Goal: Contribute content: Contribute content

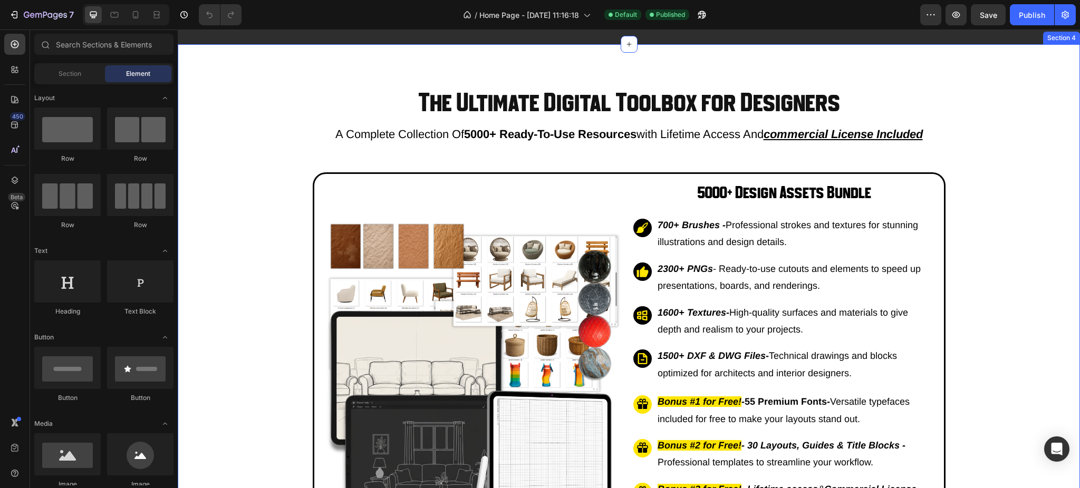
scroll to position [1617, 0]
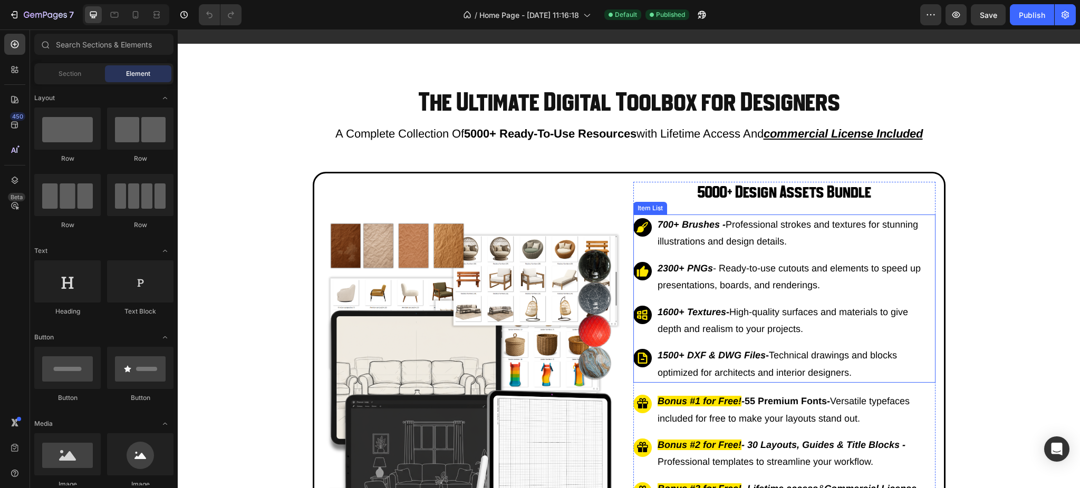
click at [663, 361] on strong "1500+ DXF & DWG Files" at bounding box center [712, 355] width 108 height 11
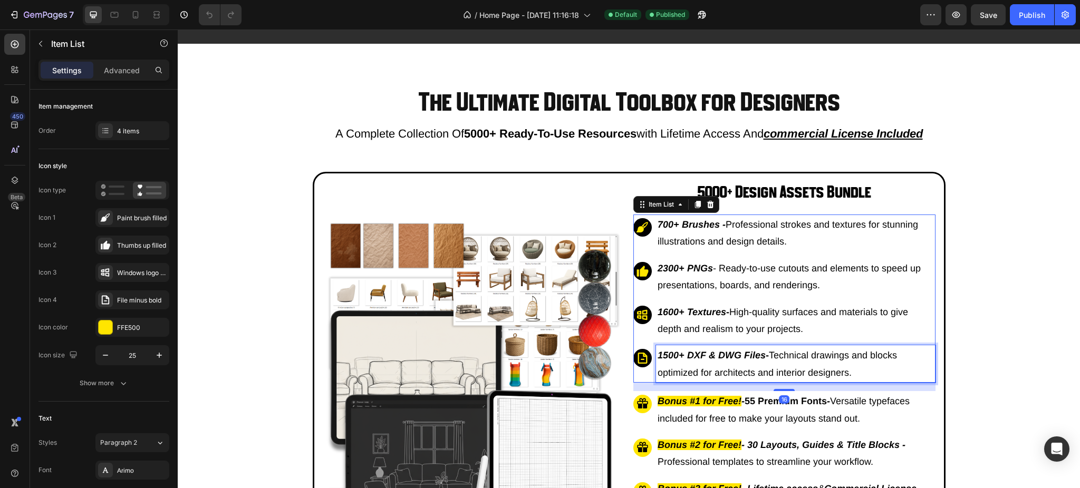
click at [673, 361] on strong "1500+ DXF & DWG Files" at bounding box center [712, 355] width 108 height 11
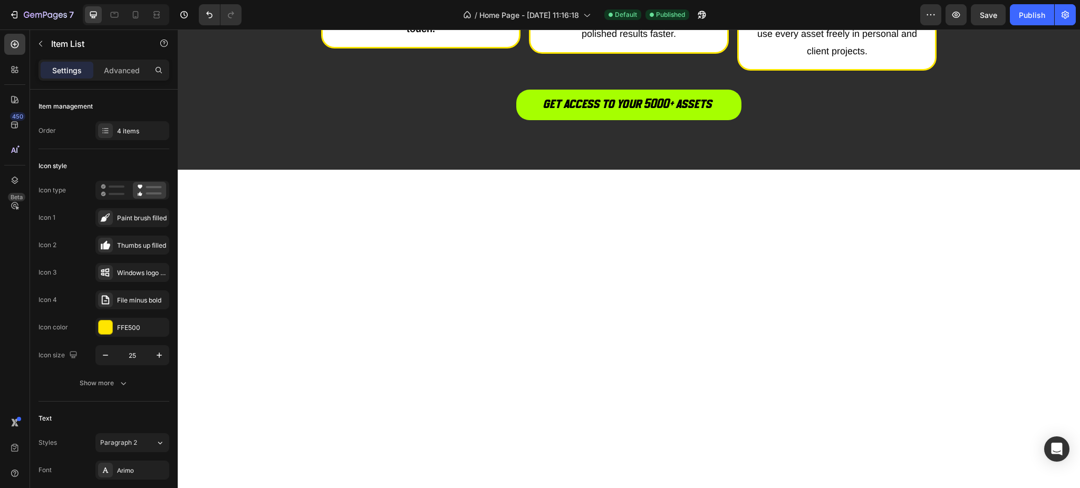
scroll to position [2954, 0]
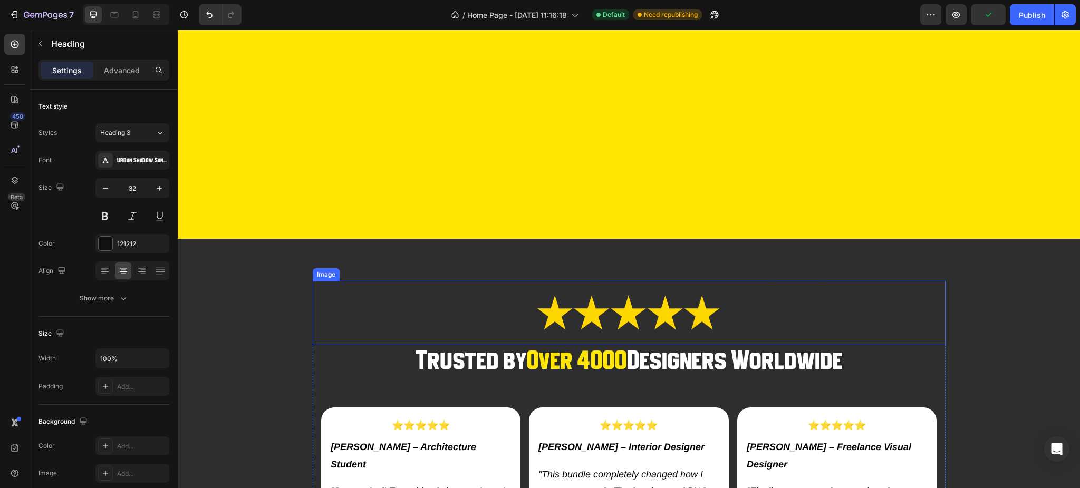
scroll to position [1336, 0]
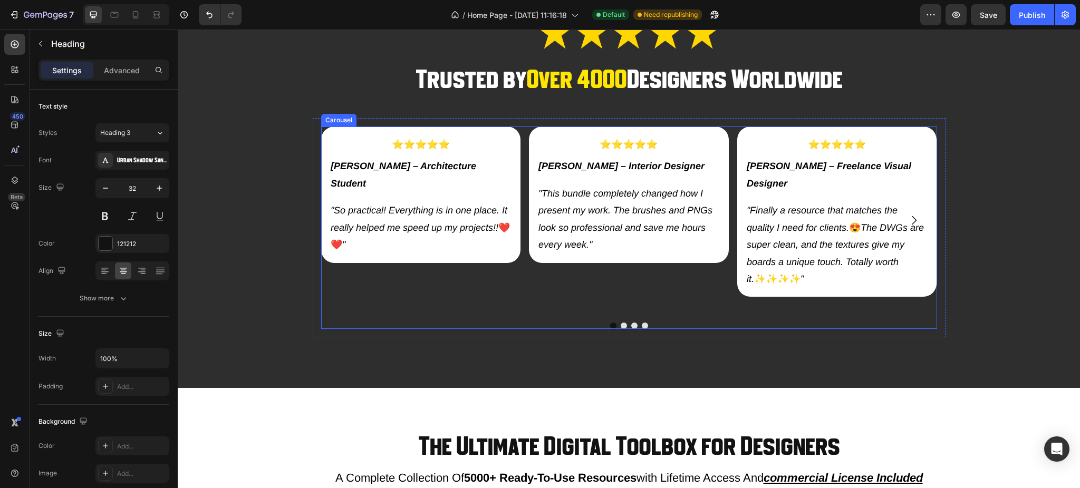
click at [912, 215] on icon "Carousel Next Arrow" at bounding box center [914, 220] width 13 height 13
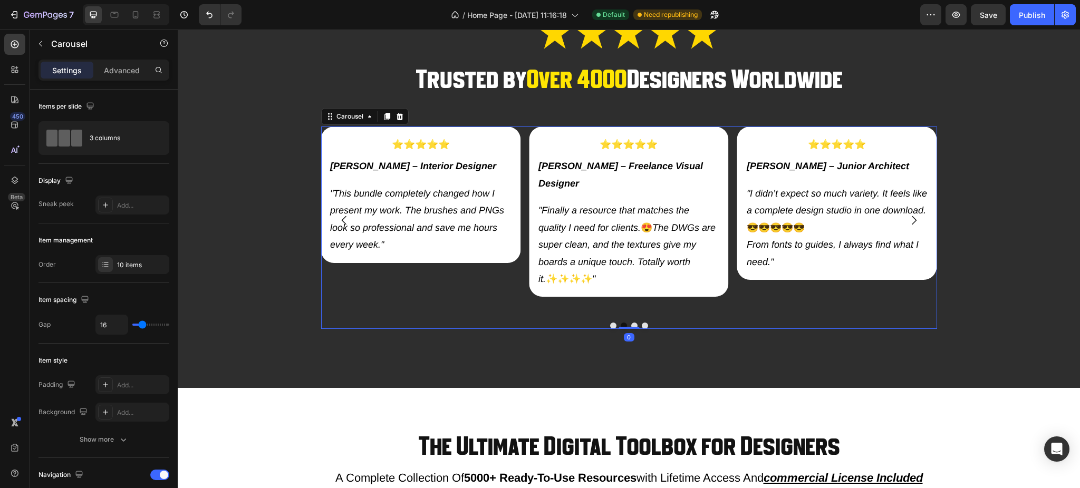
click at [912, 215] on icon "Carousel Next Arrow" at bounding box center [914, 220] width 13 height 13
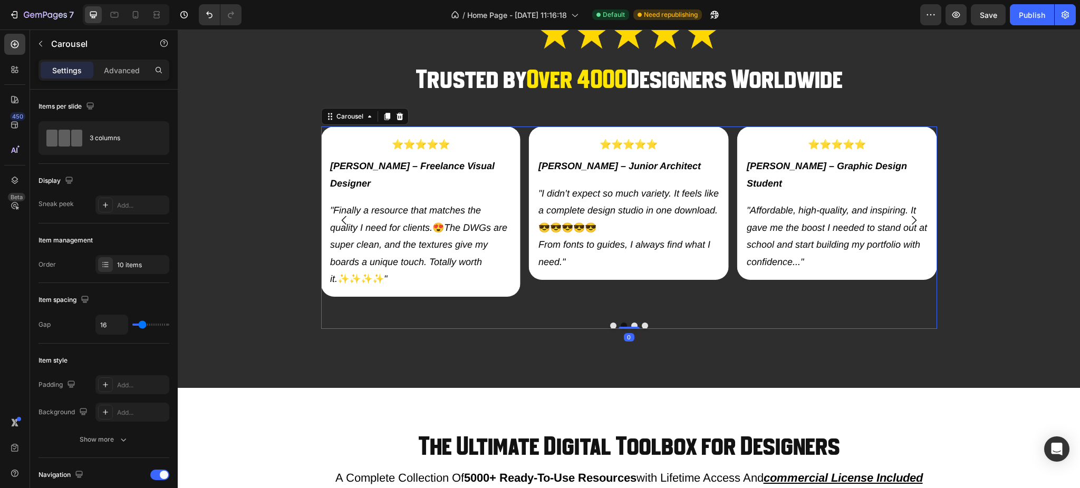
click at [912, 215] on icon "Carousel Next Arrow" at bounding box center [914, 220] width 13 height 13
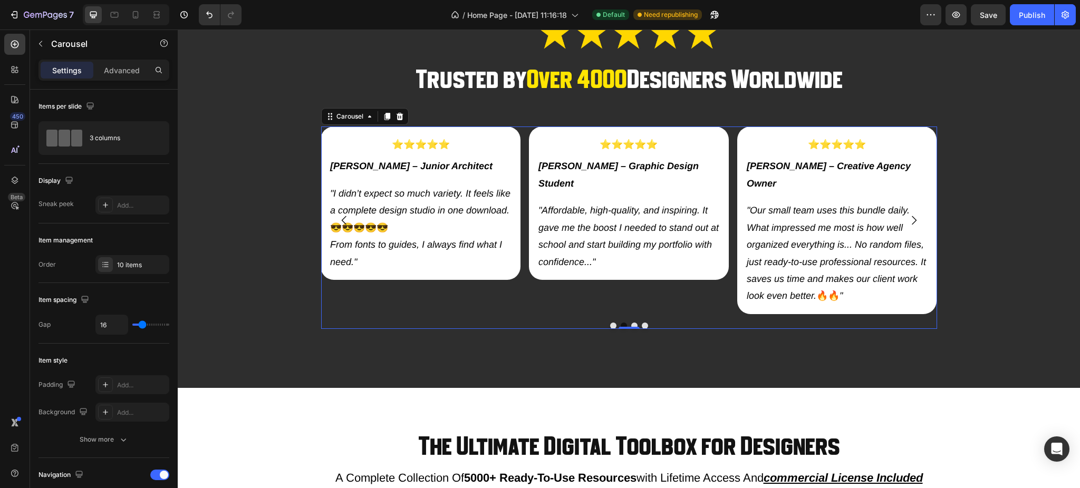
click at [912, 215] on icon "Carousel Next Arrow" at bounding box center [914, 220] width 13 height 13
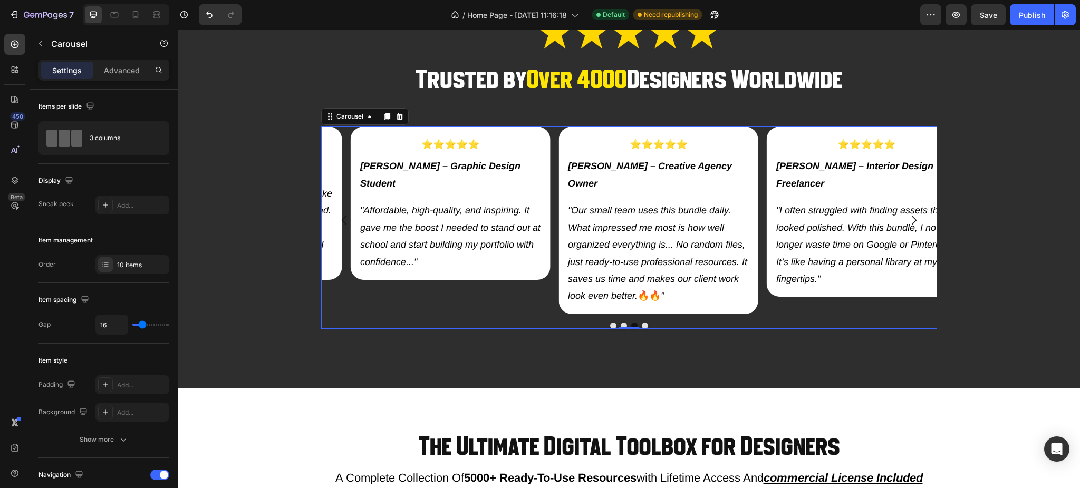
click at [912, 215] on icon "Carousel Next Arrow" at bounding box center [914, 220] width 13 height 13
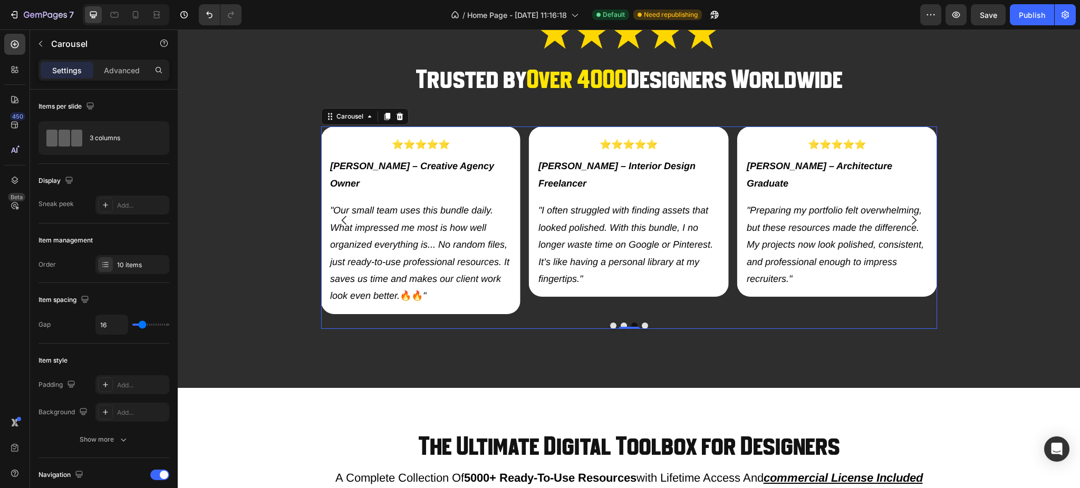
click at [912, 215] on icon "Carousel Next Arrow" at bounding box center [914, 220] width 13 height 13
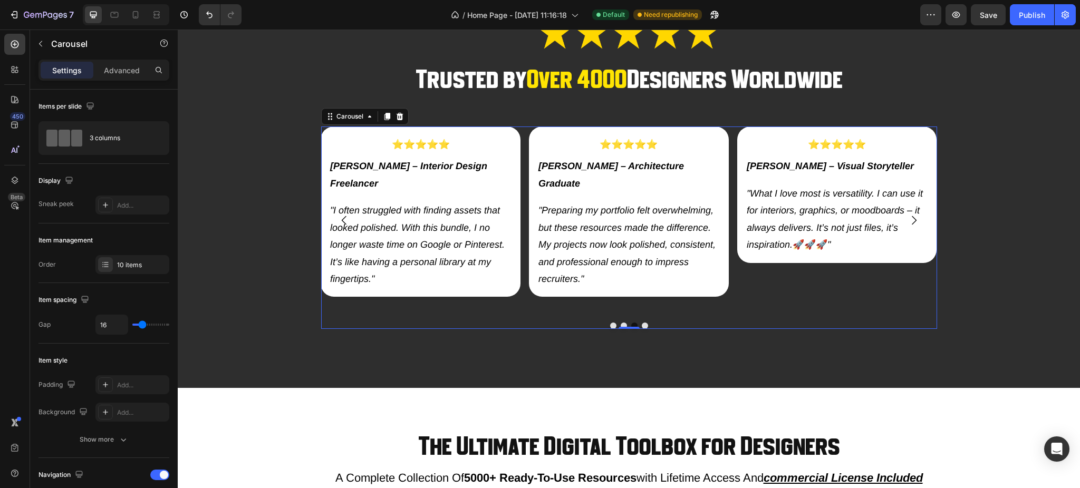
click at [912, 215] on icon "Carousel Next Arrow" at bounding box center [914, 220] width 13 height 13
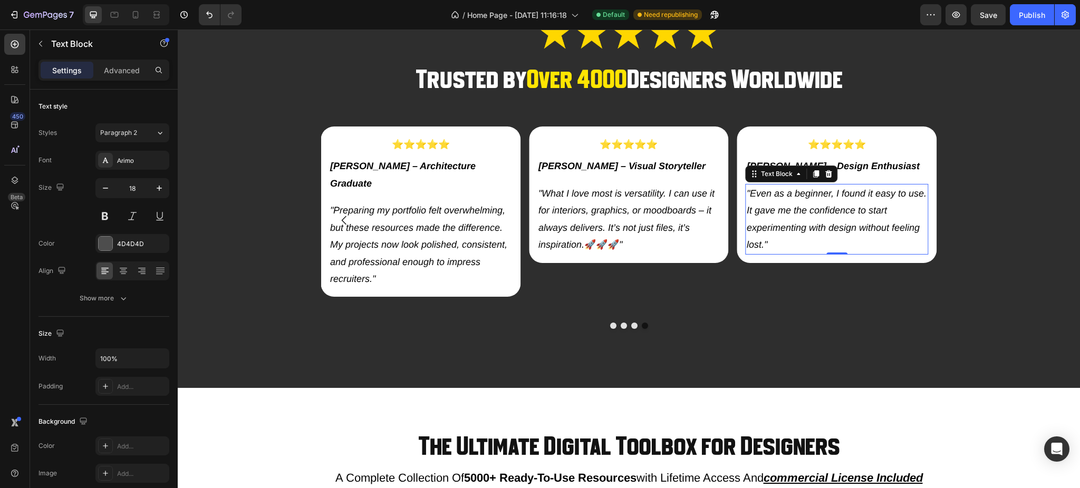
click at [910, 213] on p ""Even as a beginner, I found it easy to use. It gave me the confidence to start…" at bounding box center [837, 219] width 181 height 69
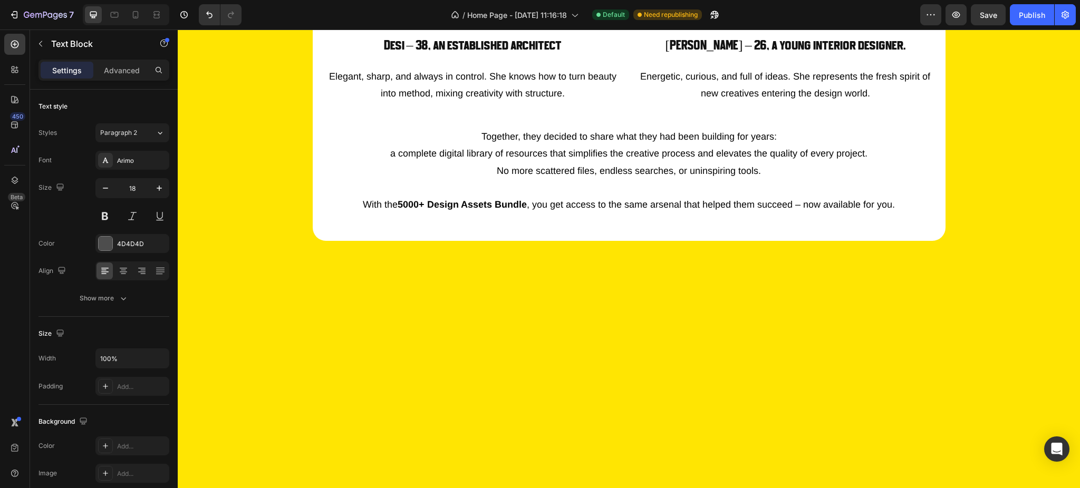
scroll to position [703, 0]
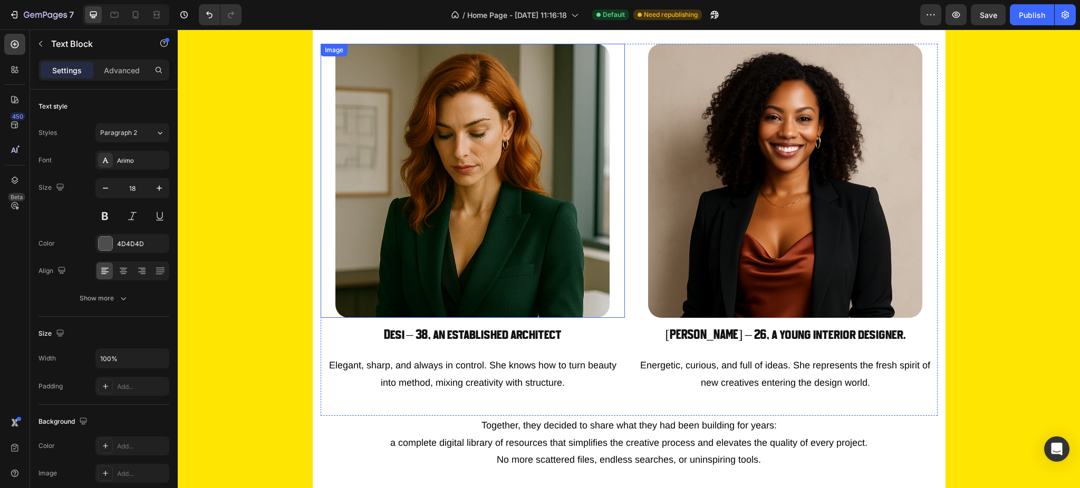
click at [492, 225] on img at bounding box center [472, 181] width 274 height 274
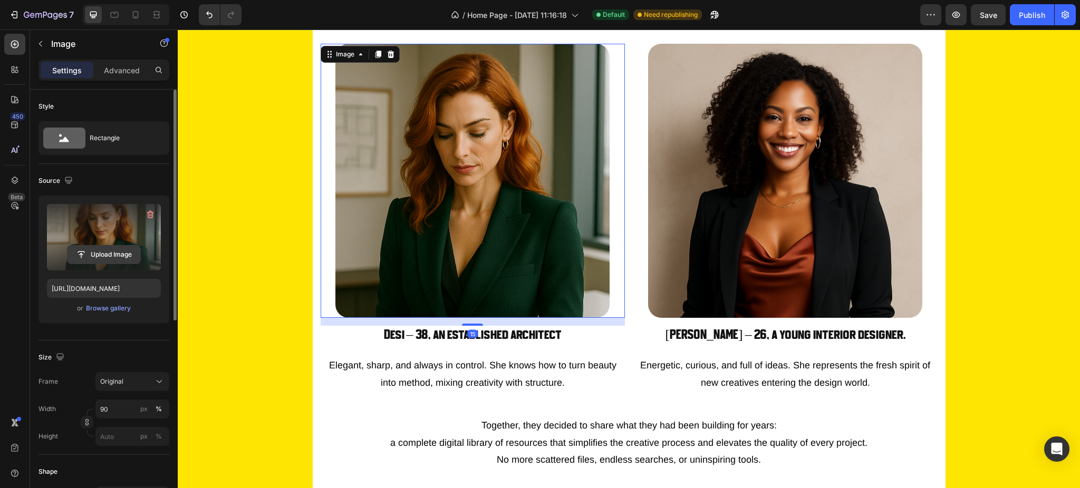
click at [105, 251] on input "file" at bounding box center [104, 255] width 73 height 18
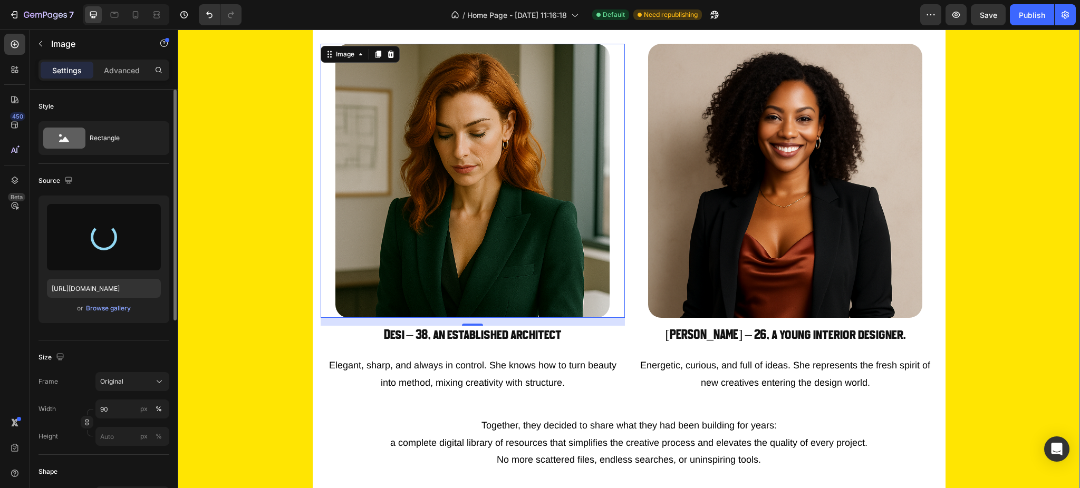
type input "[URL][DOMAIN_NAME]"
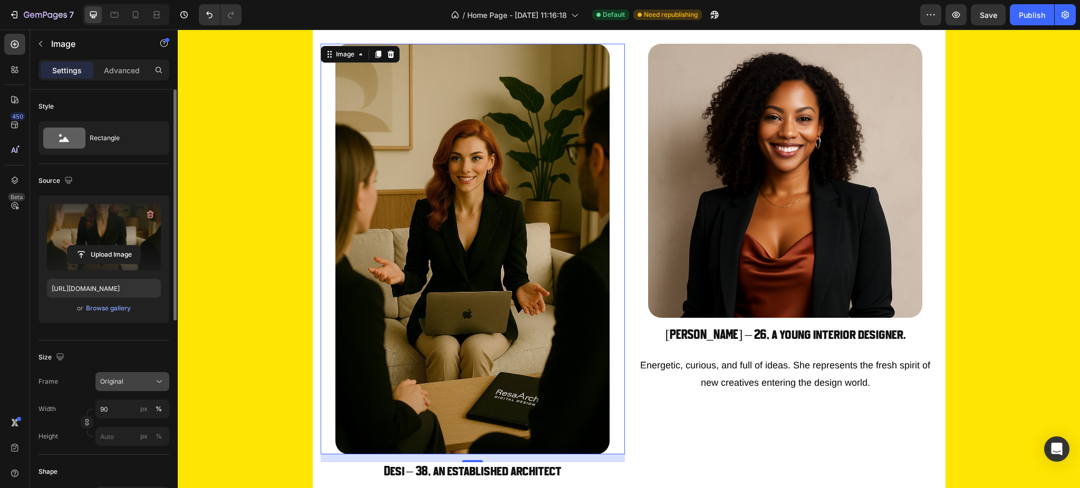
click at [131, 384] on div "Original" at bounding box center [126, 381] width 52 height 9
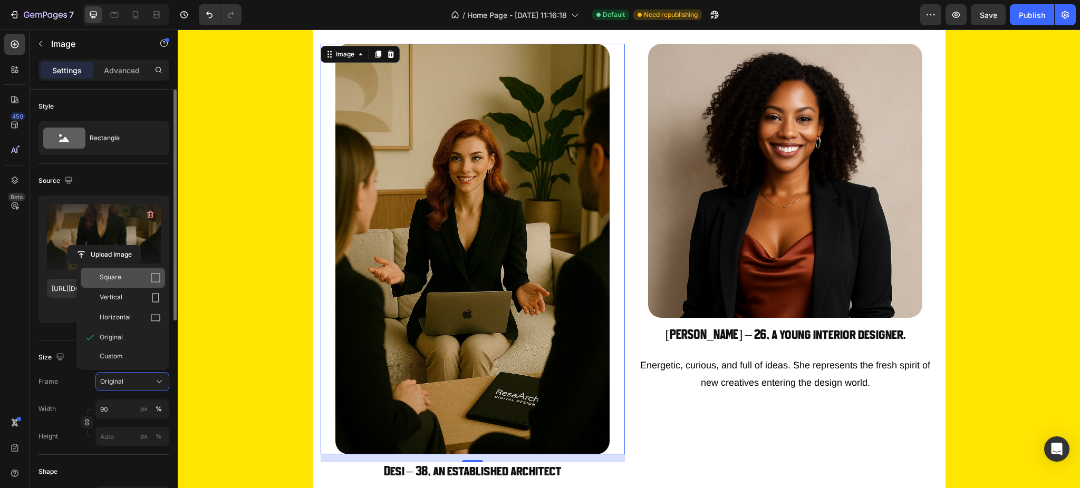
click at [119, 276] on span "Square" at bounding box center [111, 278] width 22 height 11
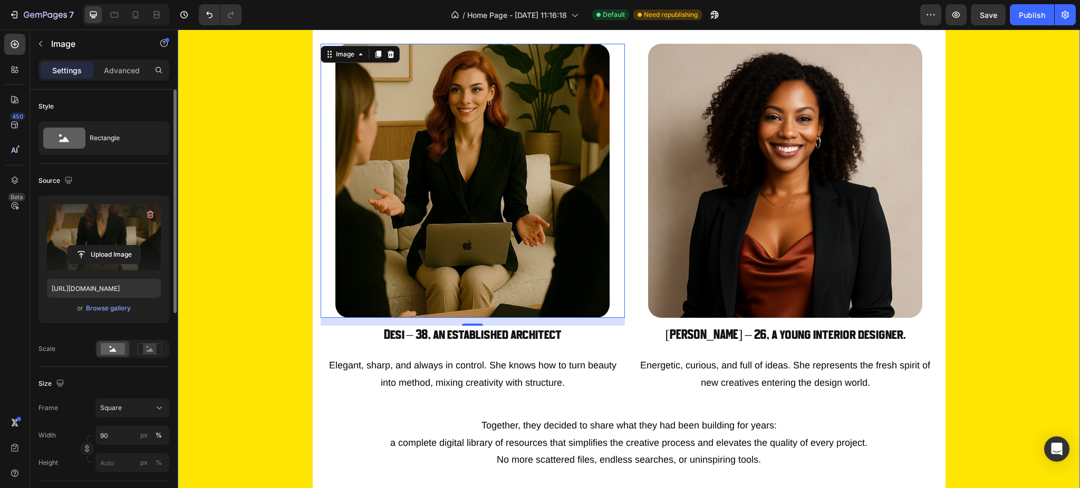
click at [1017, 284] on div "Our Story; Where Creativity Meets Vision! Heading Behind ReseArch Digital Desig…" at bounding box center [629, 228] width 903 height 641
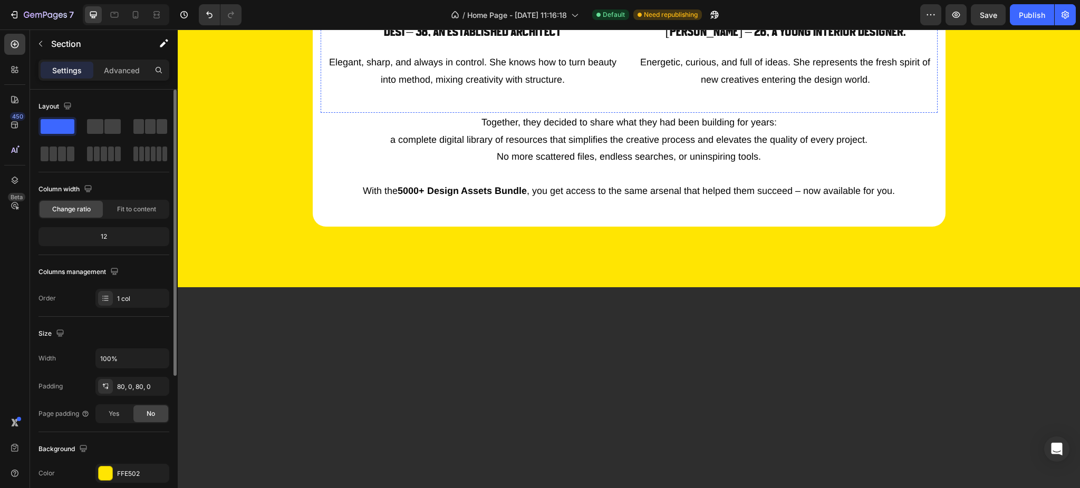
scroll to position [773, 0]
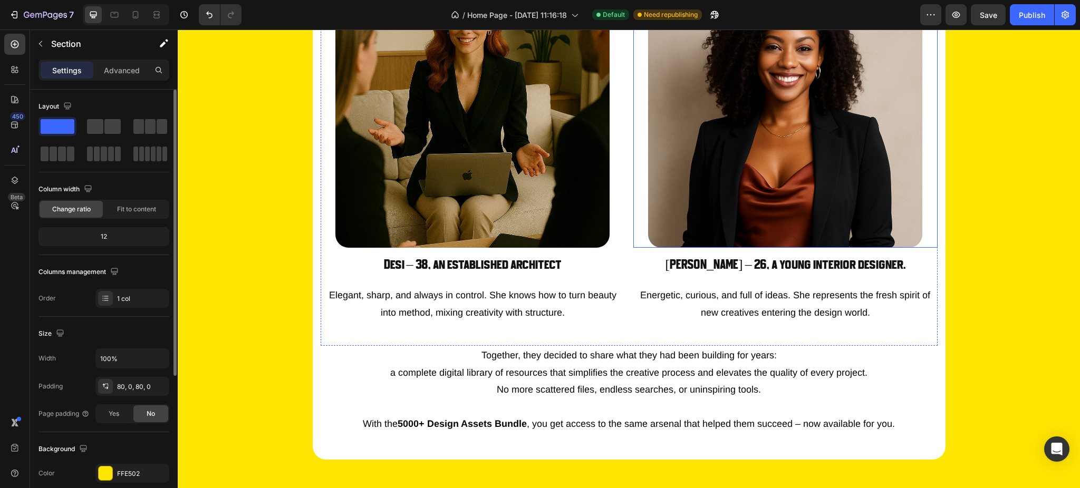
click at [736, 166] on img at bounding box center [785, 111] width 274 height 274
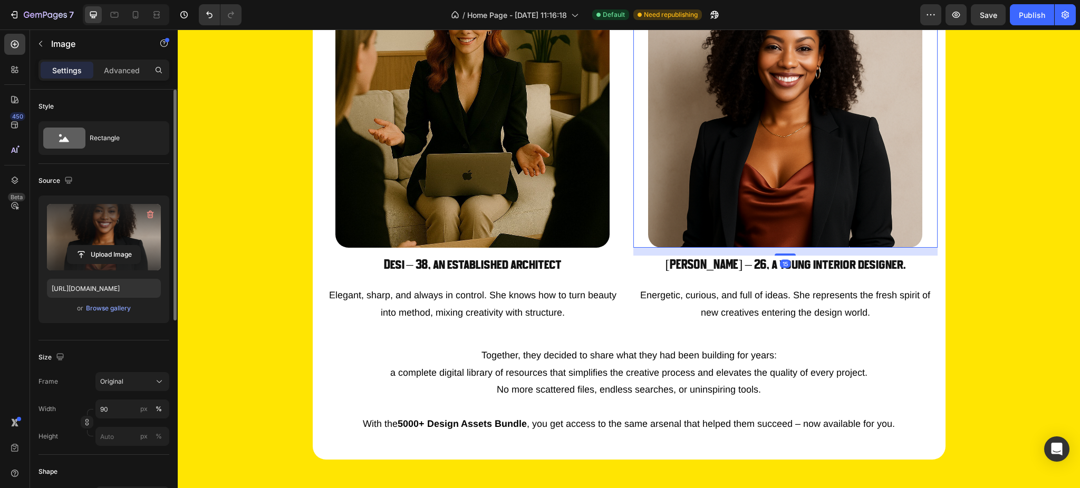
click at [77, 267] on label at bounding box center [104, 237] width 114 height 66
click at [77, 264] on input "file" at bounding box center [104, 255] width 73 height 18
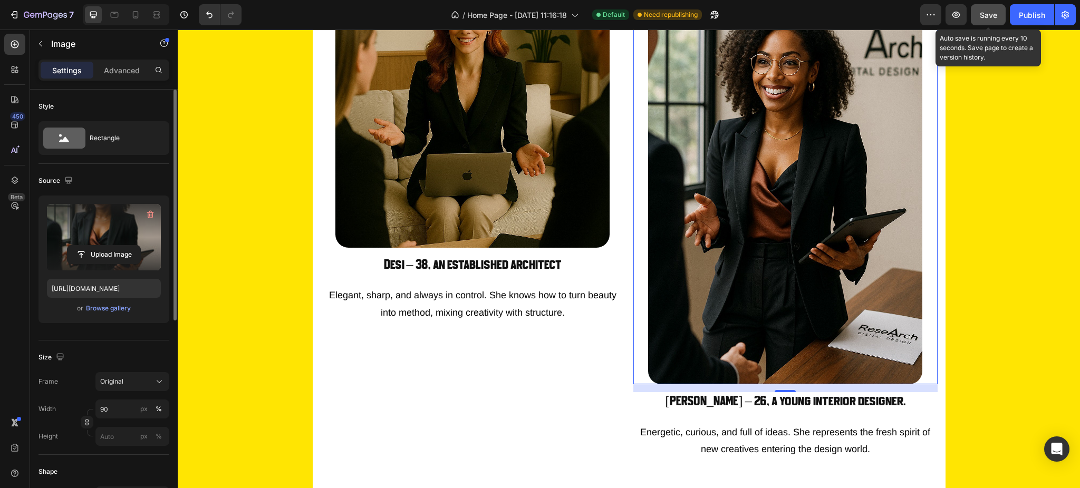
click at [996, 15] on span "Save" at bounding box center [988, 15] width 17 height 9
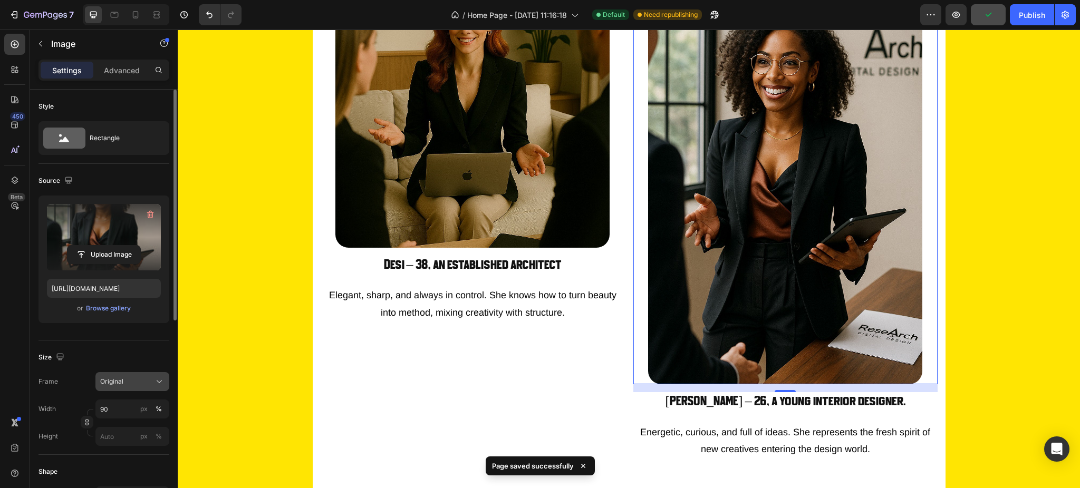
click at [131, 379] on div "Original" at bounding box center [126, 381] width 52 height 9
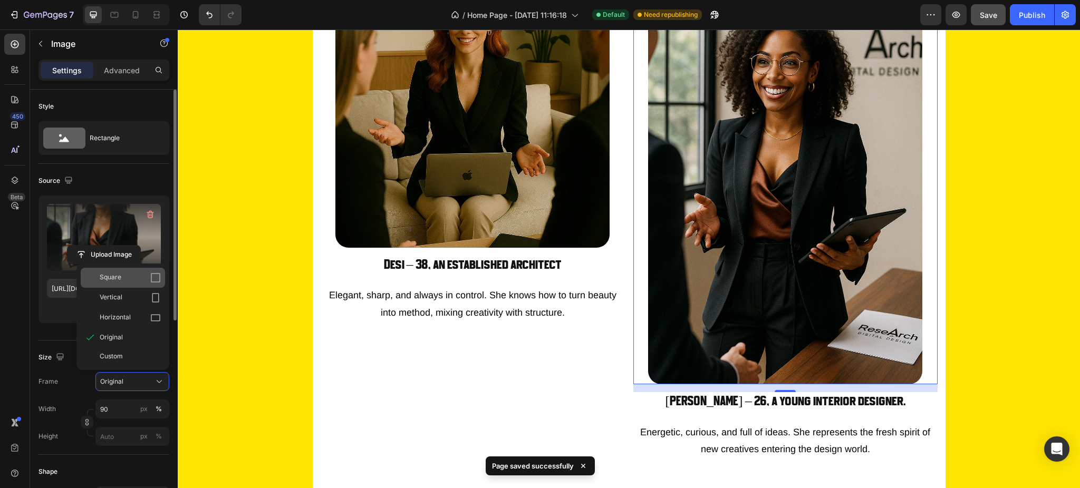
click at [122, 284] on div "Square" at bounding box center [123, 278] width 84 height 20
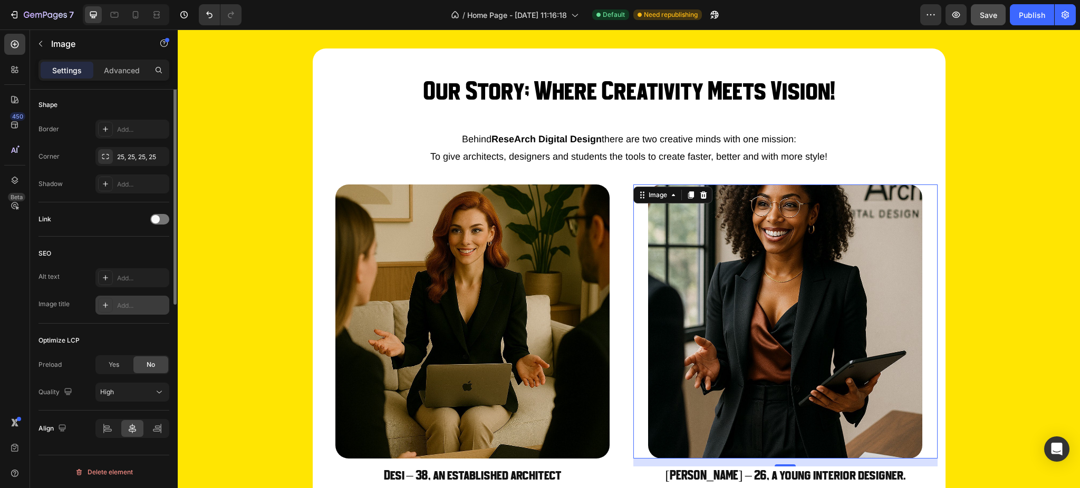
scroll to position [183, 0]
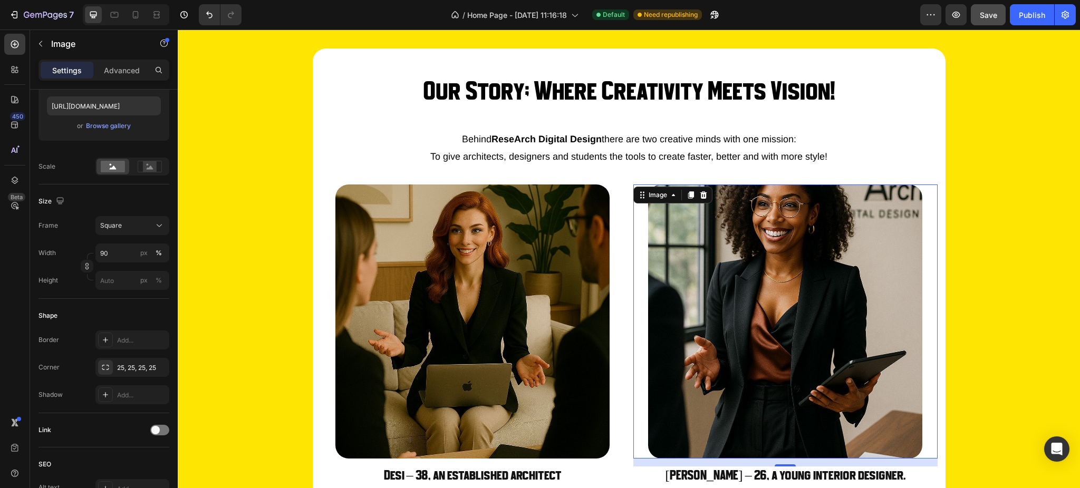
click at [817, 299] on img at bounding box center [785, 322] width 274 height 274
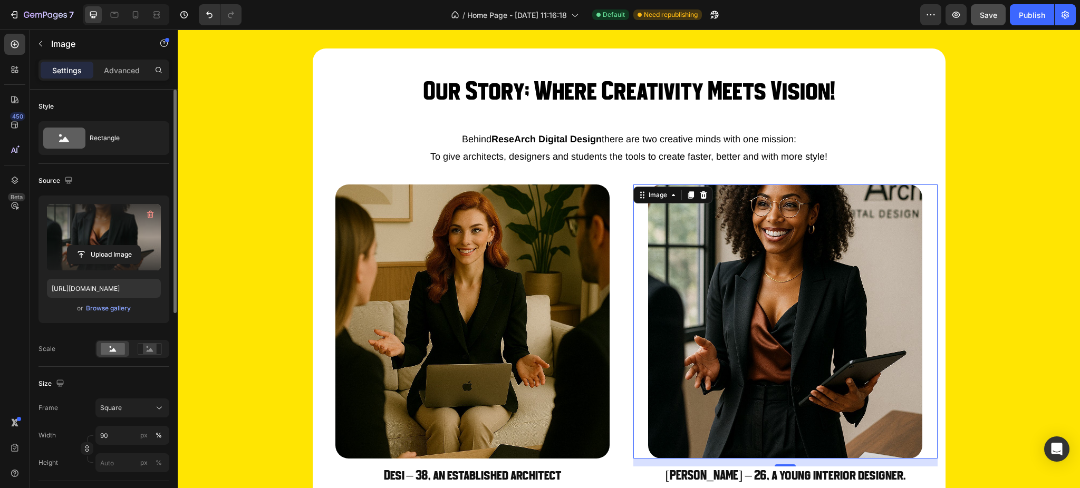
click at [104, 230] on label at bounding box center [104, 237] width 114 height 66
click at [104, 246] on input "file" at bounding box center [104, 255] width 73 height 18
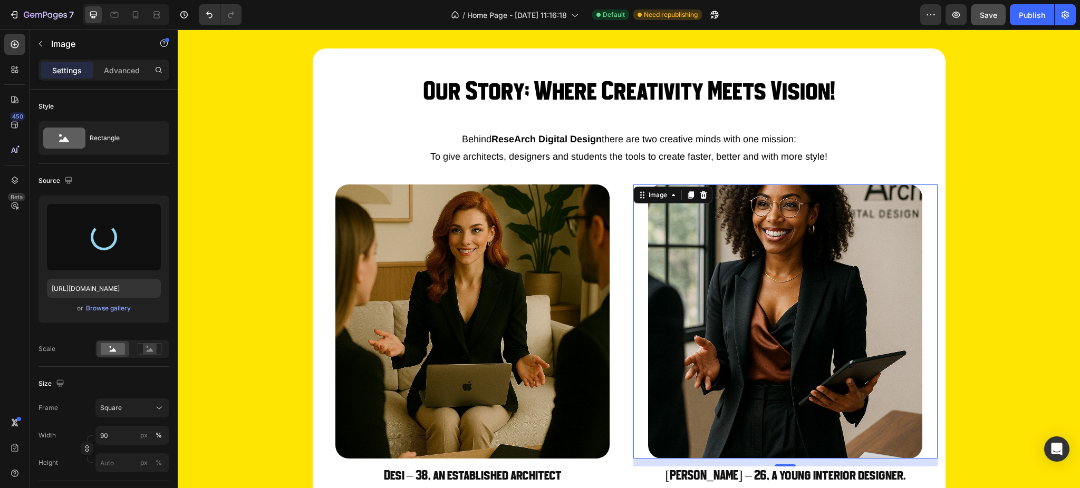
type input "[URL][DOMAIN_NAME]"
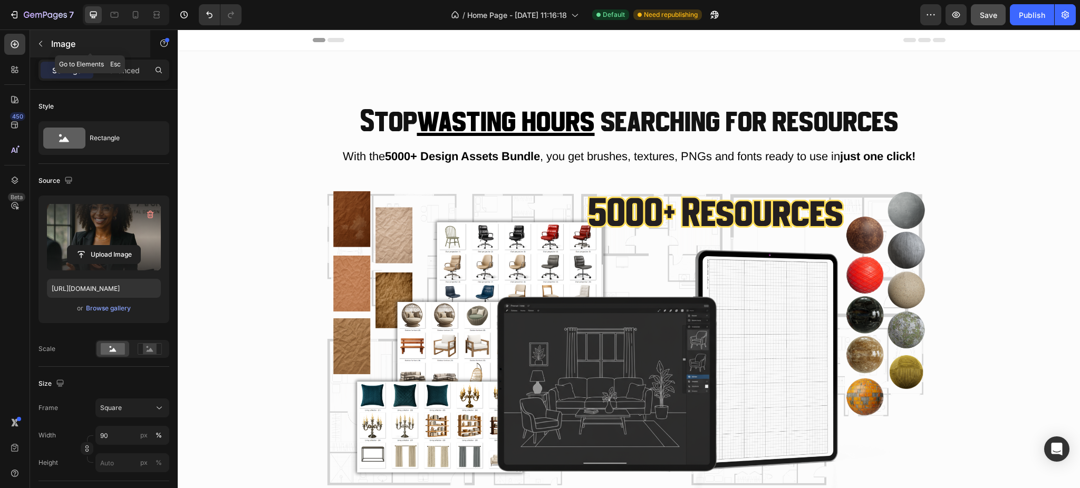
click at [41, 52] on button "button" at bounding box center [40, 43] width 17 height 17
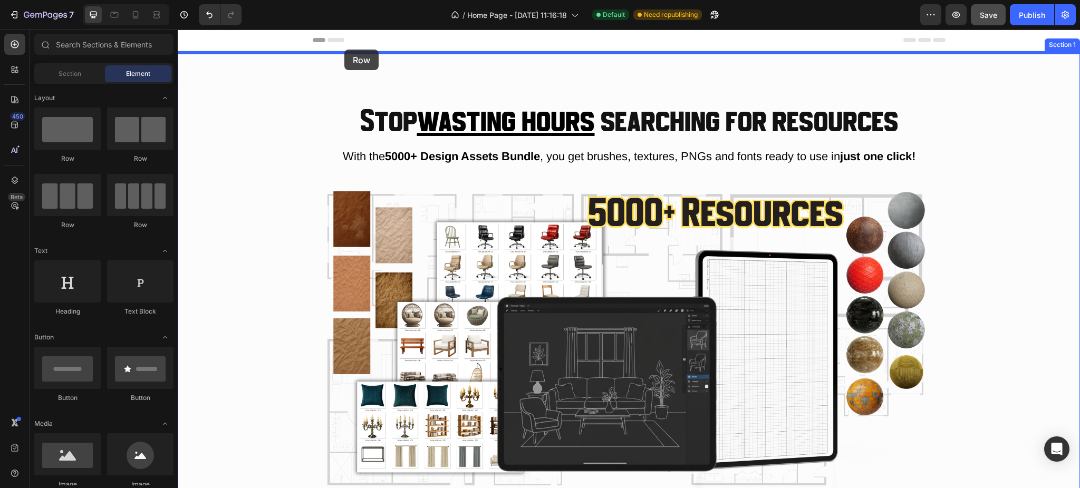
drag, startPoint x: 270, startPoint y: 165, endPoint x: 344, endPoint y: 50, distance: 137.2
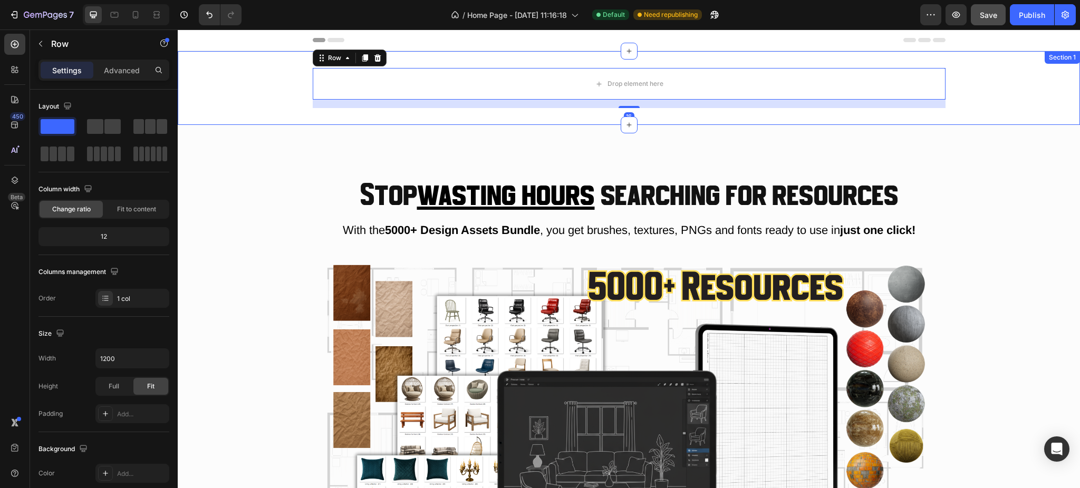
click at [254, 80] on div "Drop element here Row 16" at bounding box center [629, 88] width 903 height 40
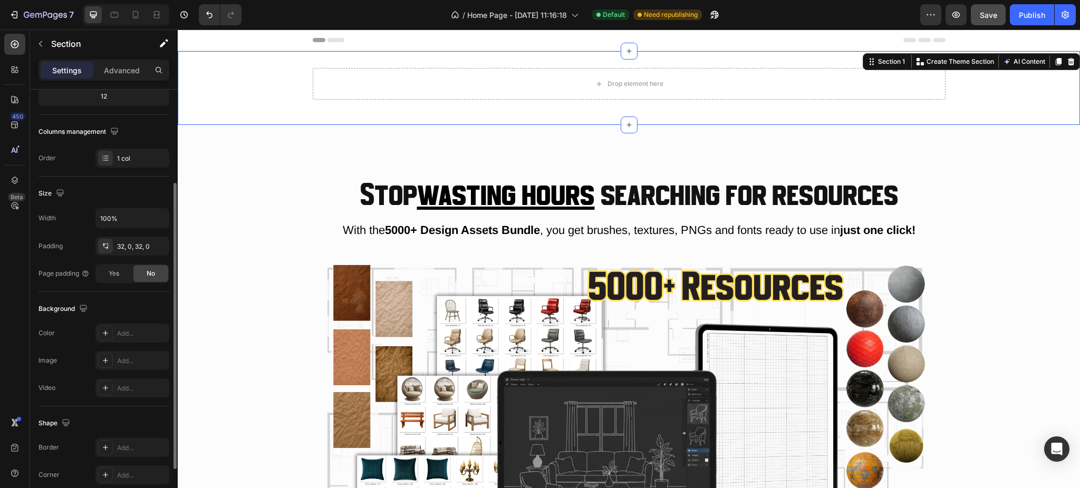
scroll to position [214, 0]
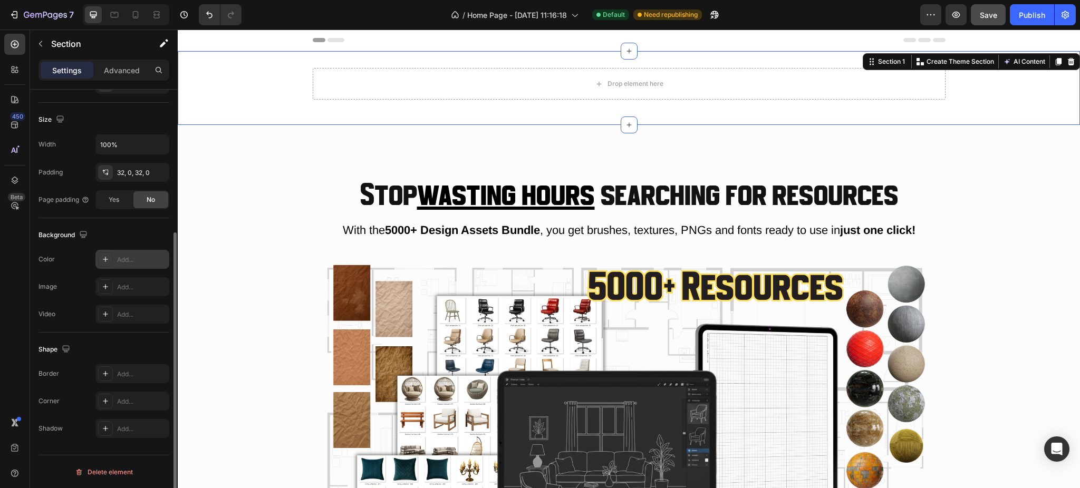
click at [127, 253] on div "Add..." at bounding box center [132, 259] width 74 height 19
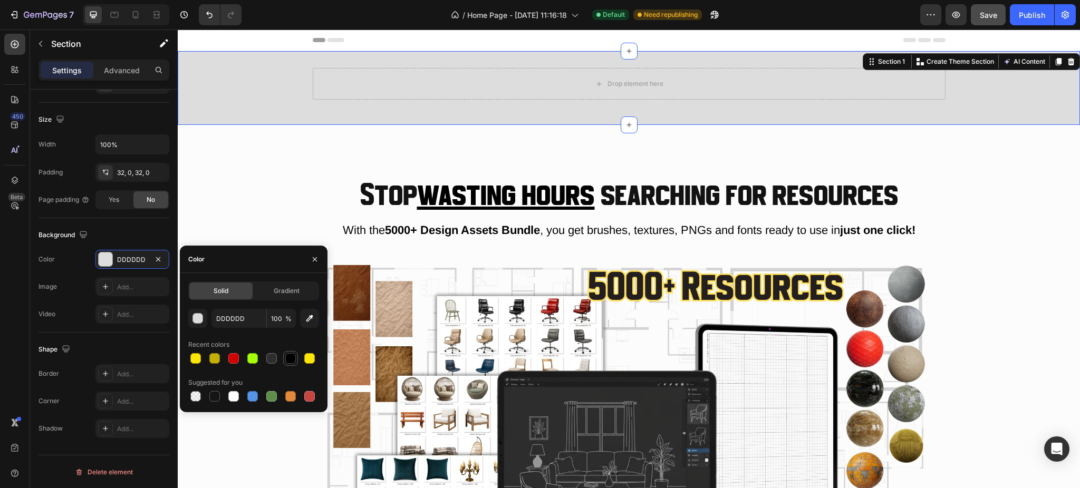
click at [285, 351] on div at bounding box center [290, 358] width 15 height 15
type input "000000"
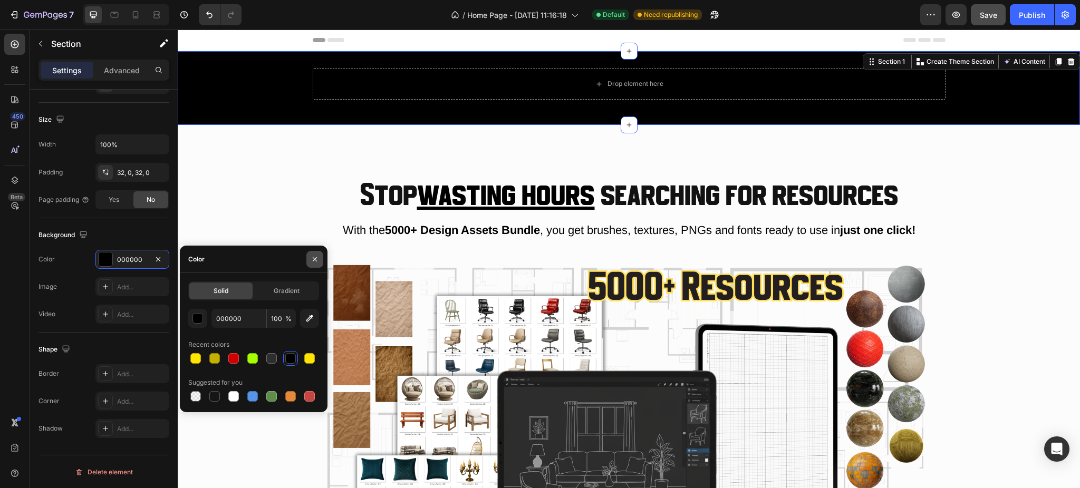
click at [313, 261] on icon "button" at bounding box center [315, 259] width 8 height 8
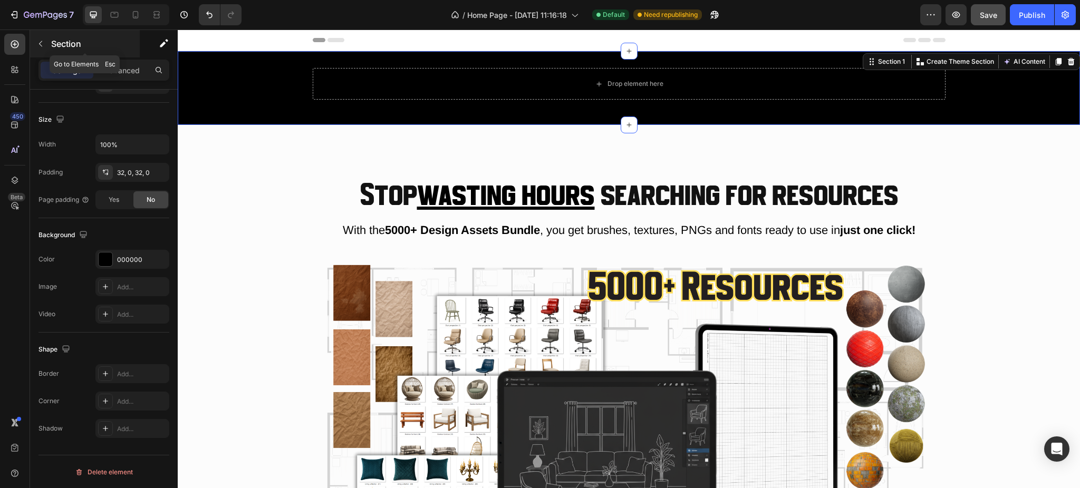
click at [44, 42] on icon "button" at bounding box center [40, 44] width 8 height 8
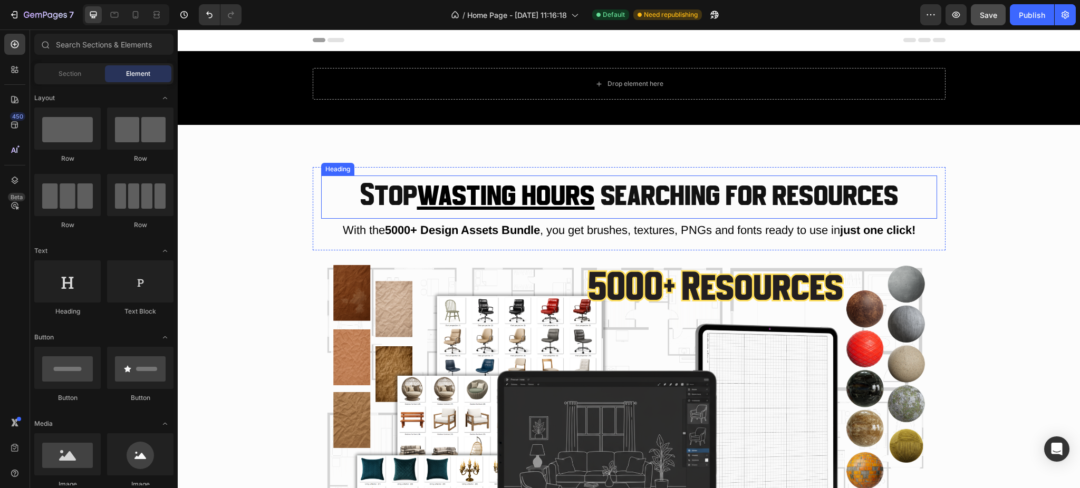
click at [474, 188] on u "wasting hours" at bounding box center [506, 197] width 178 height 32
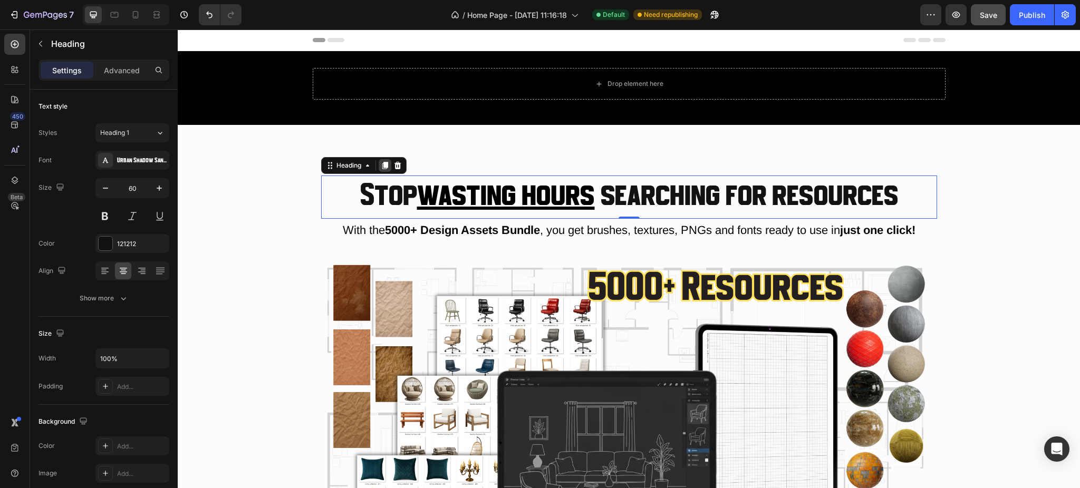
click at [381, 163] on icon at bounding box center [385, 165] width 8 height 8
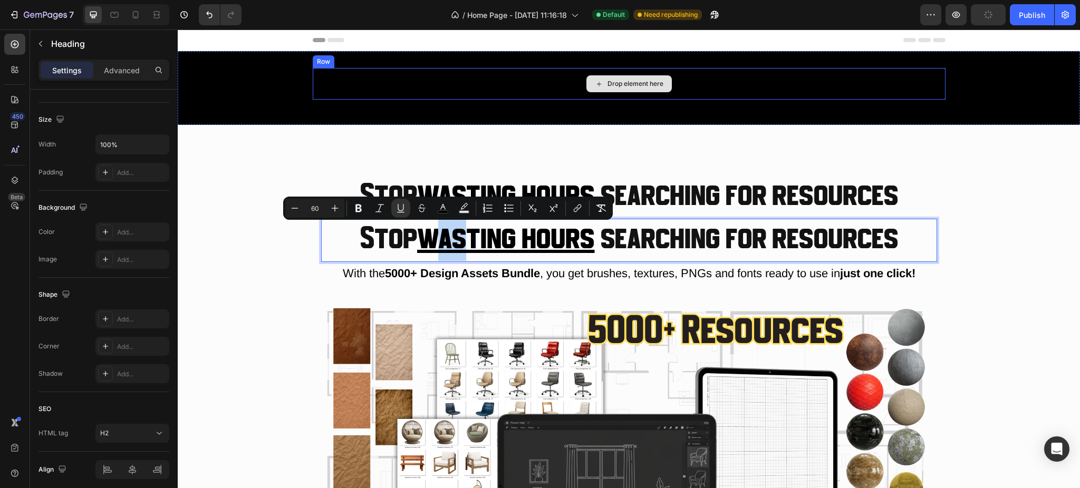
drag, startPoint x: 431, startPoint y: 240, endPoint x: 467, endPoint y: 84, distance: 160.3
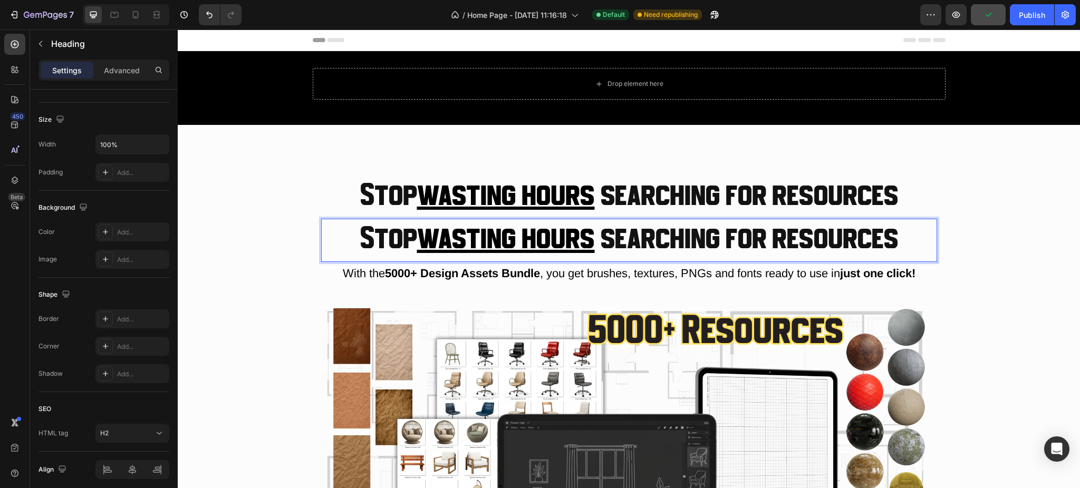
click at [401, 254] on p "Stop wasting hours searching for resources" at bounding box center [629, 240] width 614 height 41
click at [401, 253] on p "Stop wasting hours searching for resources" at bounding box center [629, 240] width 614 height 41
click at [327, 236] on p "Stop wasting hours searching for resources" at bounding box center [629, 240] width 614 height 41
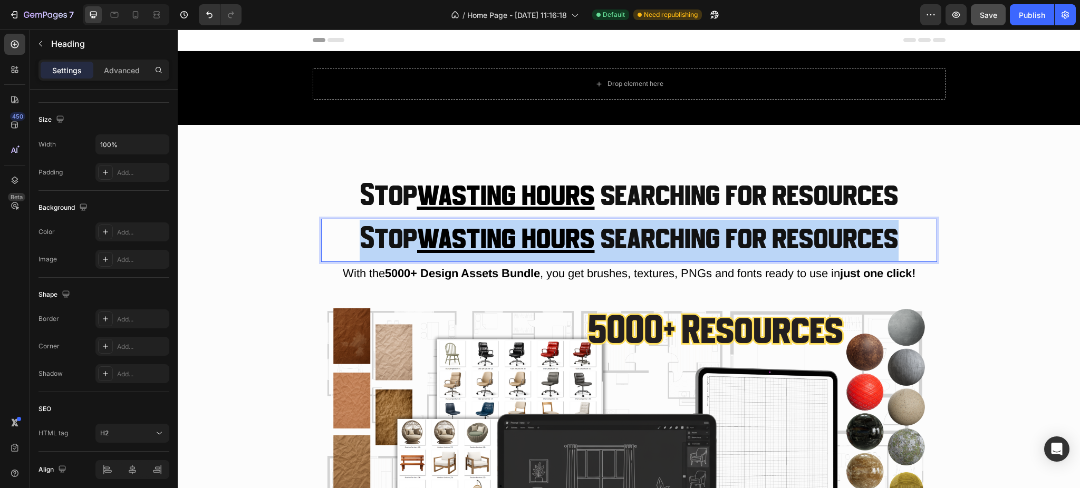
click at [327, 236] on p "Stop wasting hours searching for resources" at bounding box center [629, 240] width 614 height 41
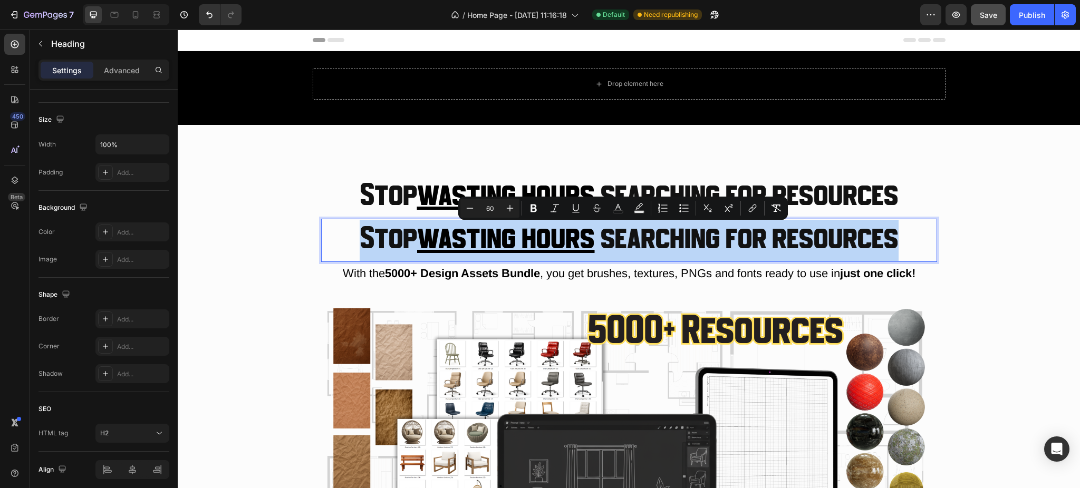
type input "16"
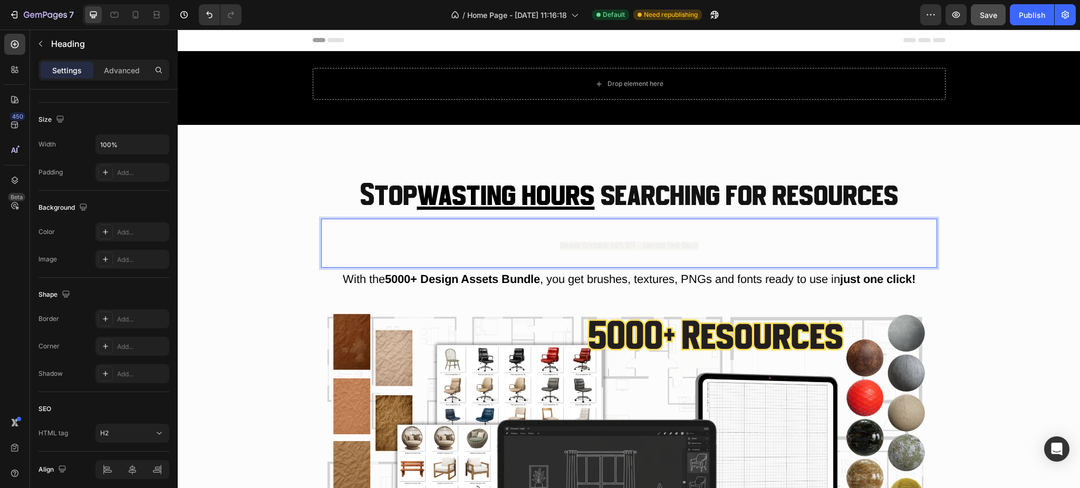
click at [417, 241] on p "Grand Opening: 50% OFF – Limited Time Only!" at bounding box center [629, 243] width 614 height 47
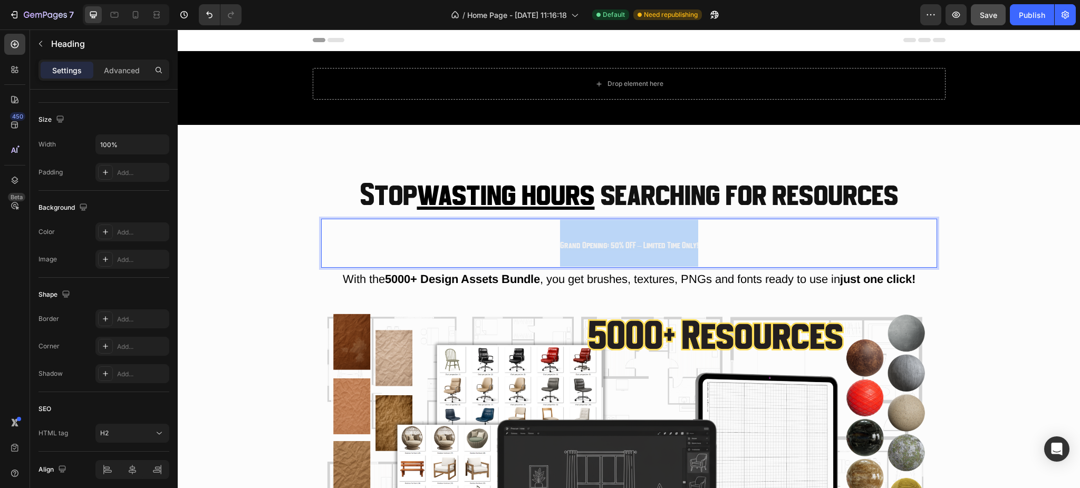
click at [417, 241] on p "Grand Opening: 50% OFF – Limited Time Only!" at bounding box center [629, 243] width 614 height 47
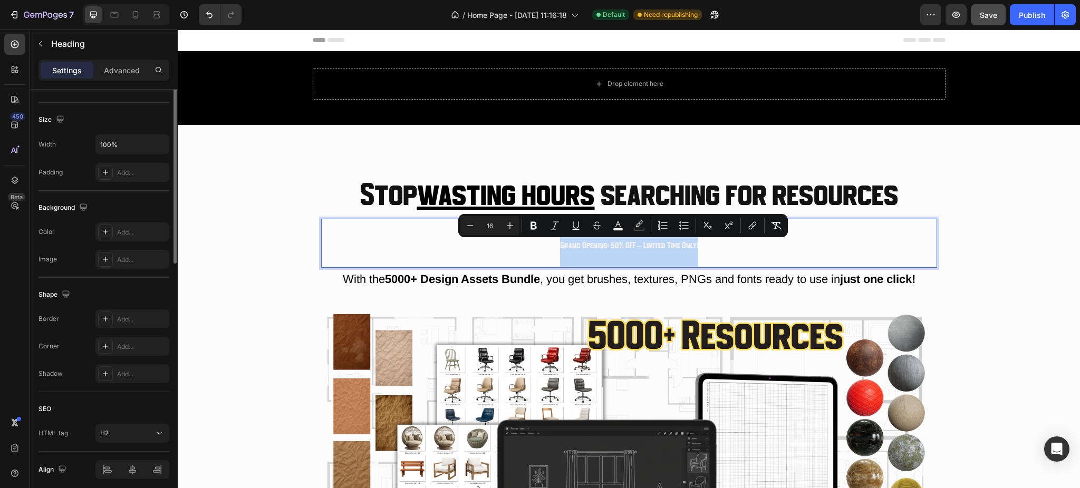
scroll to position [0, 0]
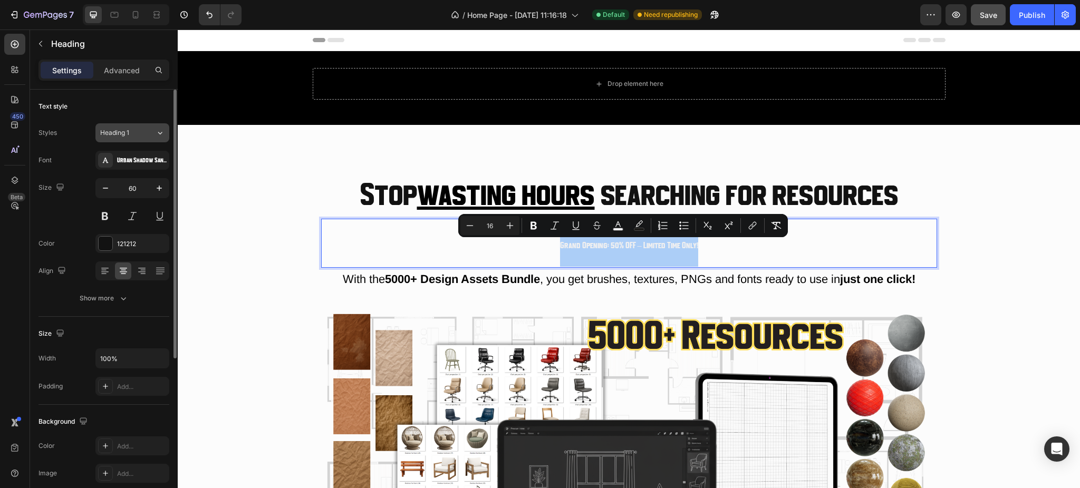
drag, startPoint x: 130, startPoint y: 133, endPoint x: 129, endPoint y: 140, distance: 7.5
click at [130, 133] on div "Heading 1" at bounding box center [121, 132] width 43 height 9
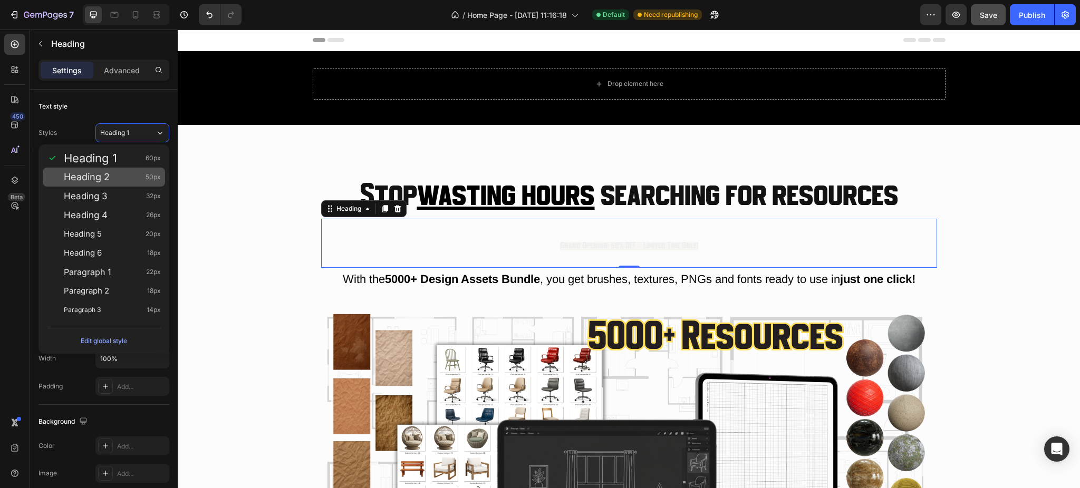
click at [124, 181] on div "Heading 2 50px" at bounding box center [112, 177] width 97 height 11
type input "50"
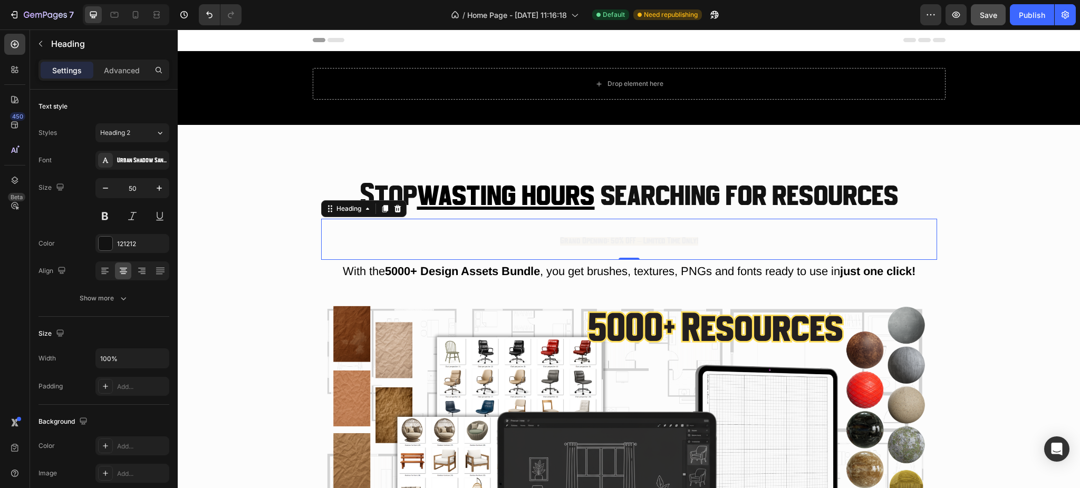
click at [555, 242] on p "Grand Opening: 50% OFF – Limited Time Only!" at bounding box center [629, 239] width 614 height 39
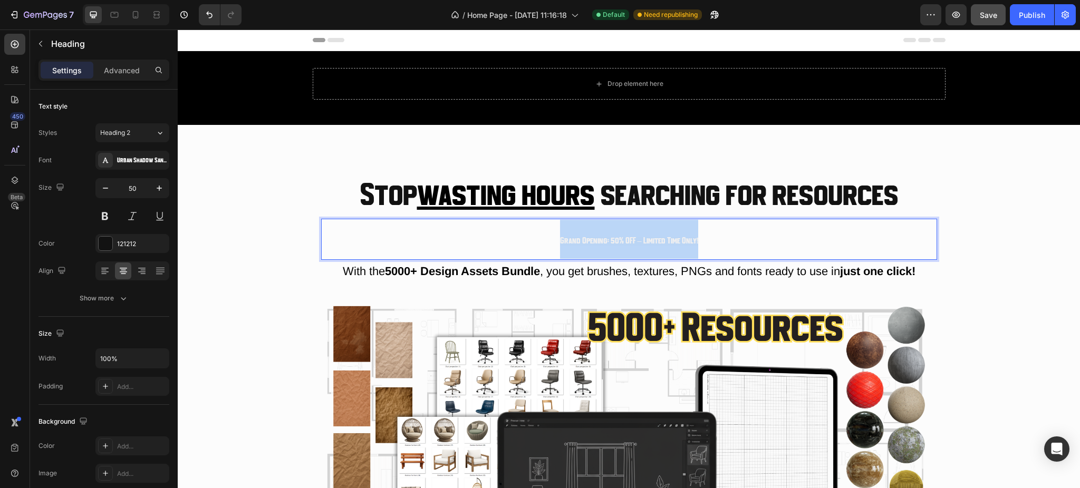
click at [555, 242] on p "Grand Opening: 50% OFF – Limited Time Only!" at bounding box center [629, 239] width 614 height 39
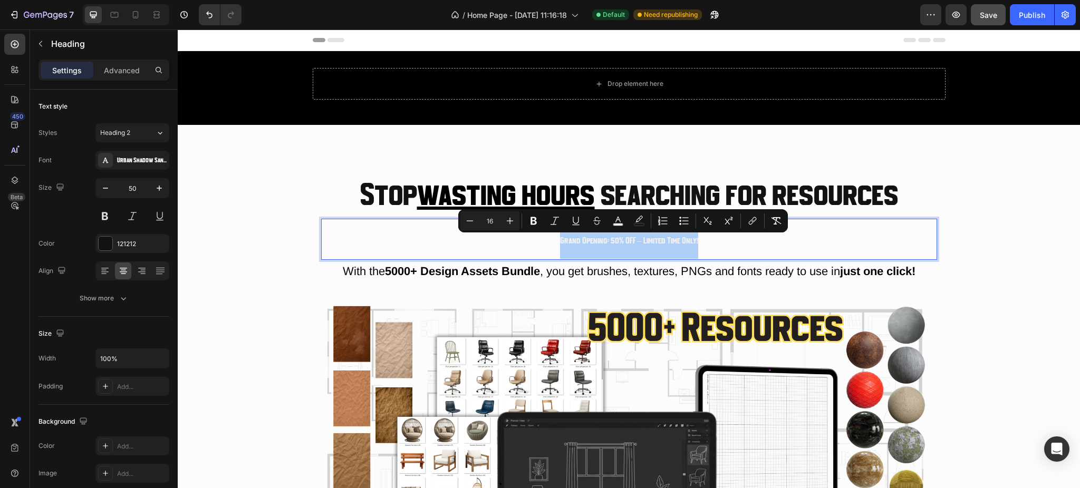
click at [482, 223] on input "16" at bounding box center [490, 221] width 21 height 13
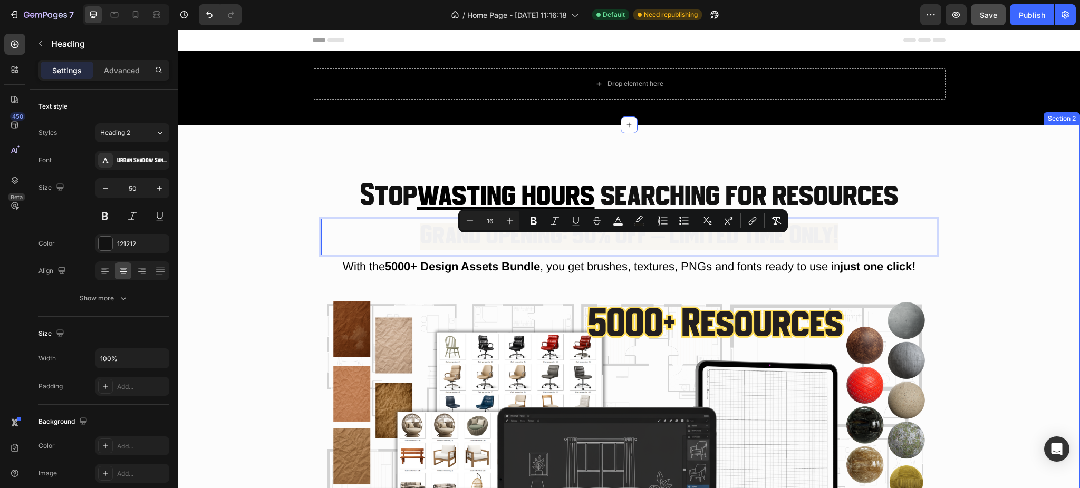
click at [306, 226] on div "Stop wasting hours searching for resources Heading Grand Opening: 50% OFF – Lim…" at bounding box center [629, 404] width 903 height 475
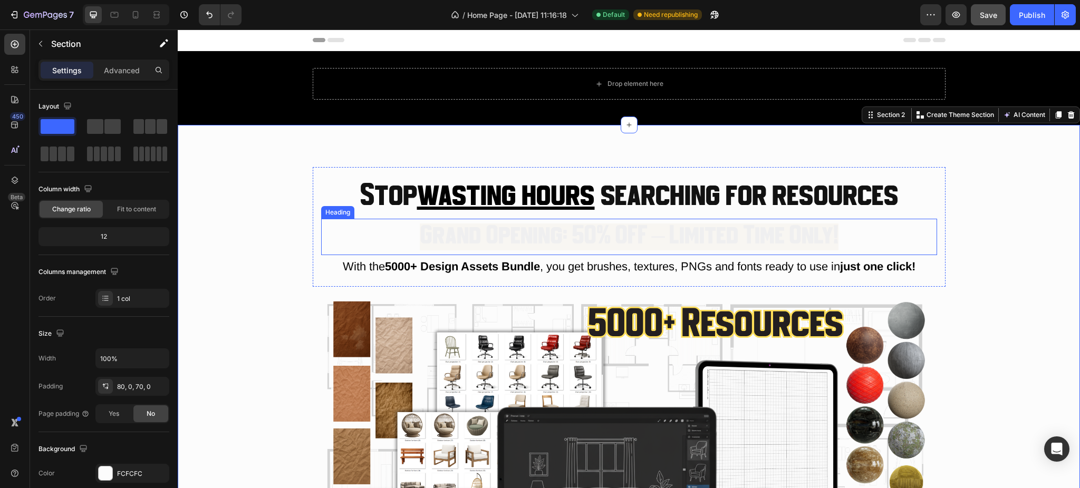
click at [376, 228] on p "⁠⁠⁠⁠⁠⁠⁠ Grand Opening: 50% OFF – Limited Time Only!" at bounding box center [629, 237] width 614 height 34
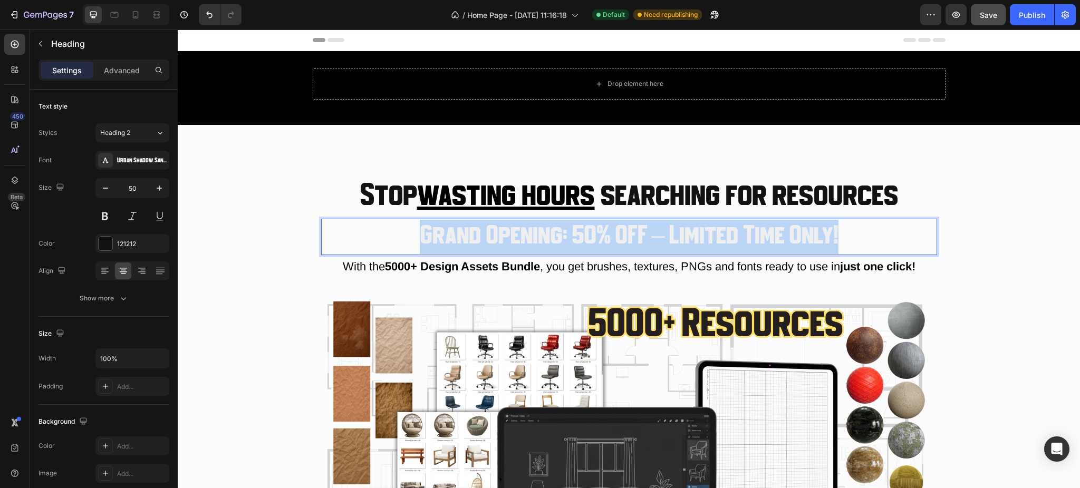
click at [376, 228] on p "Grand Opening: 50% OFF – Limited Time Only!" at bounding box center [629, 237] width 614 height 34
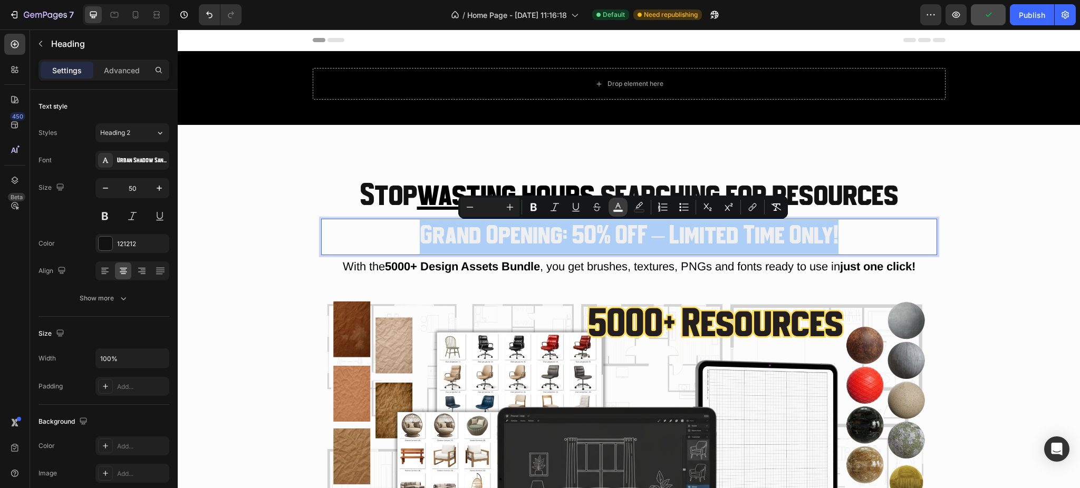
click at [621, 205] on icon "Editor contextual toolbar" at bounding box center [618, 207] width 11 height 11
type input "000000"
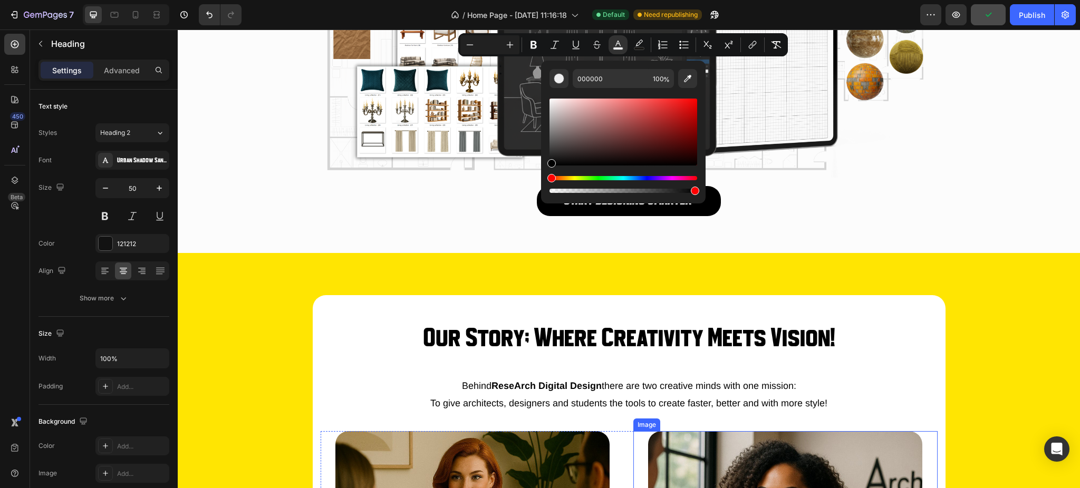
scroll to position [562, 0]
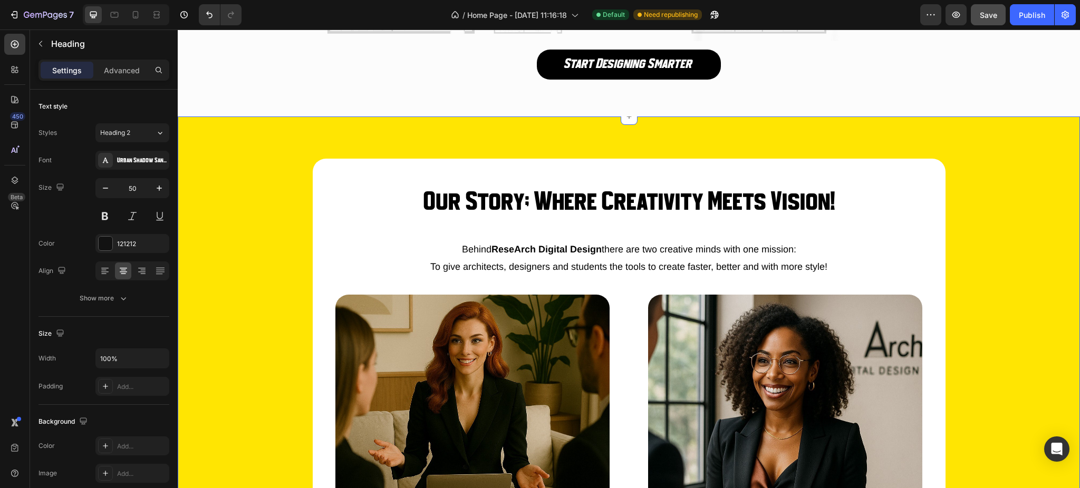
click at [511, 156] on div "Our Story; Where Creativity Meets Vision! Heading Behind ReseArch Digital Desig…" at bounding box center [629, 479] width 903 height 725
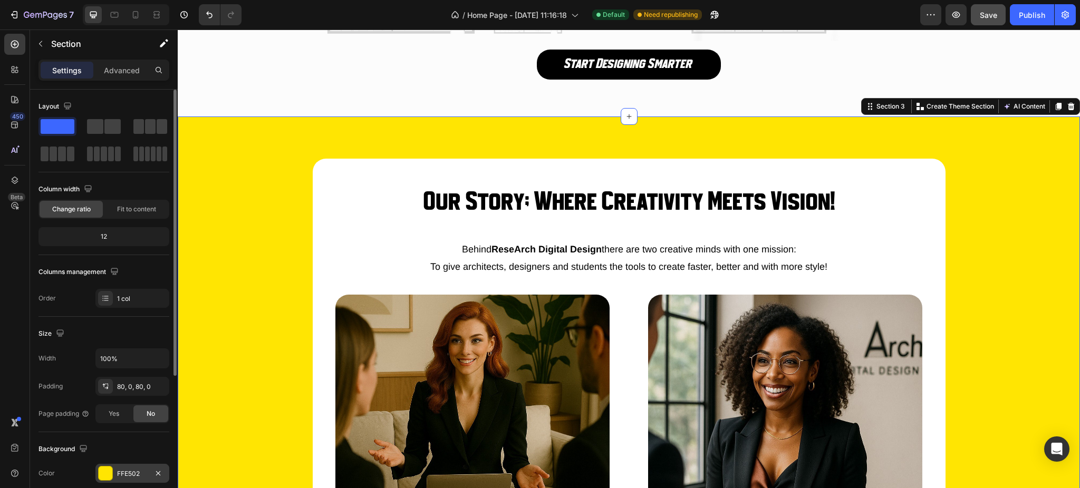
click at [113, 473] on div "FFE502" at bounding box center [132, 473] width 74 height 19
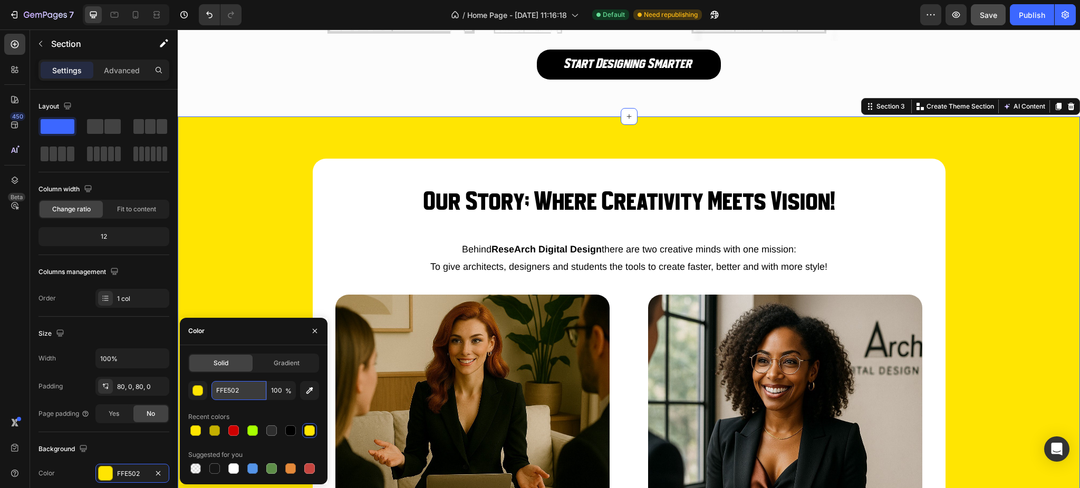
click at [234, 390] on input "FFE502" at bounding box center [239, 390] width 55 height 19
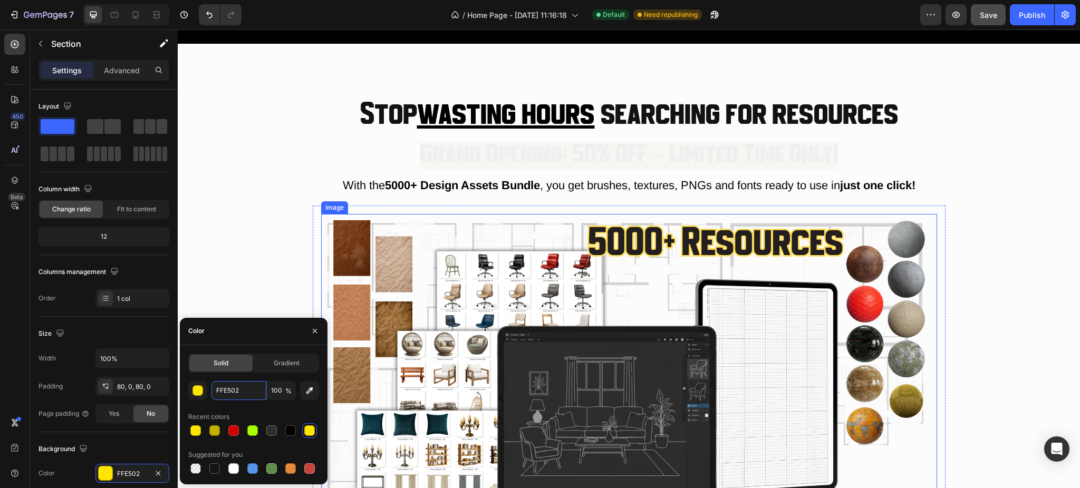
scroll to position [0, 0]
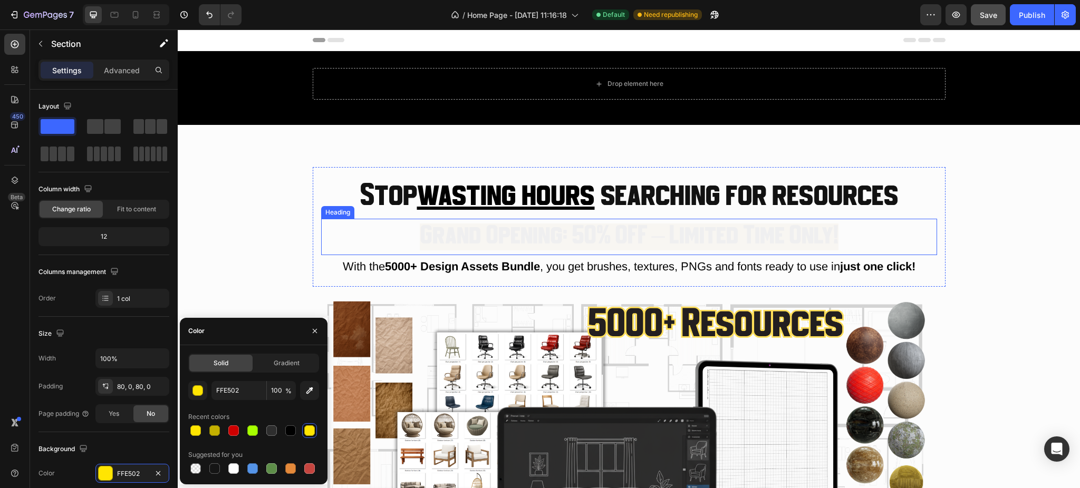
click at [471, 224] on span "Grand Opening: 50% OFF – Limited Time Only!" at bounding box center [629, 237] width 419 height 27
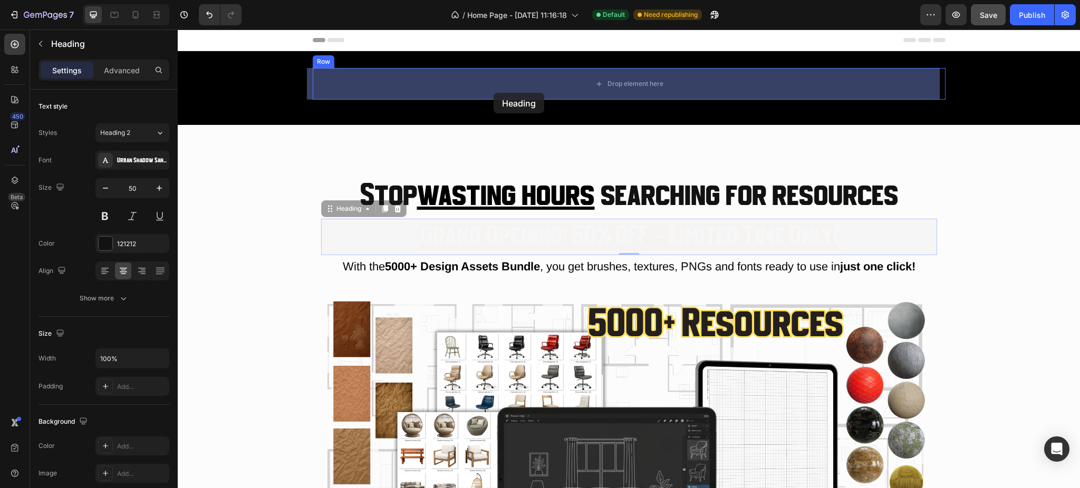
drag, startPoint x: 322, startPoint y: 213, endPoint x: 494, endPoint y: 93, distance: 209.4
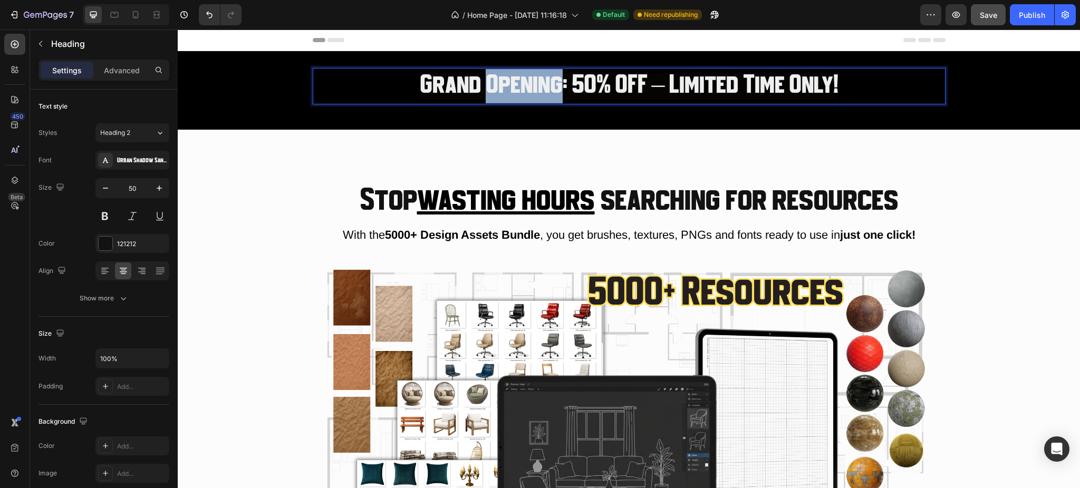
click at [494, 93] on span "Grand Opening: 50% OFF – Limited Time Only!" at bounding box center [629, 86] width 419 height 27
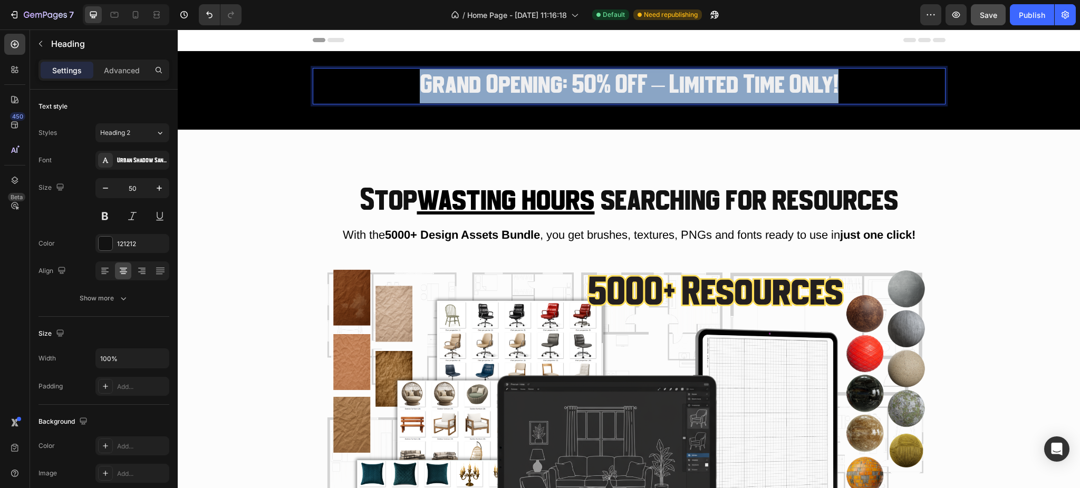
click at [494, 93] on span "Grand Opening: 50% OFF – Limited Time Only!" at bounding box center [629, 86] width 419 height 27
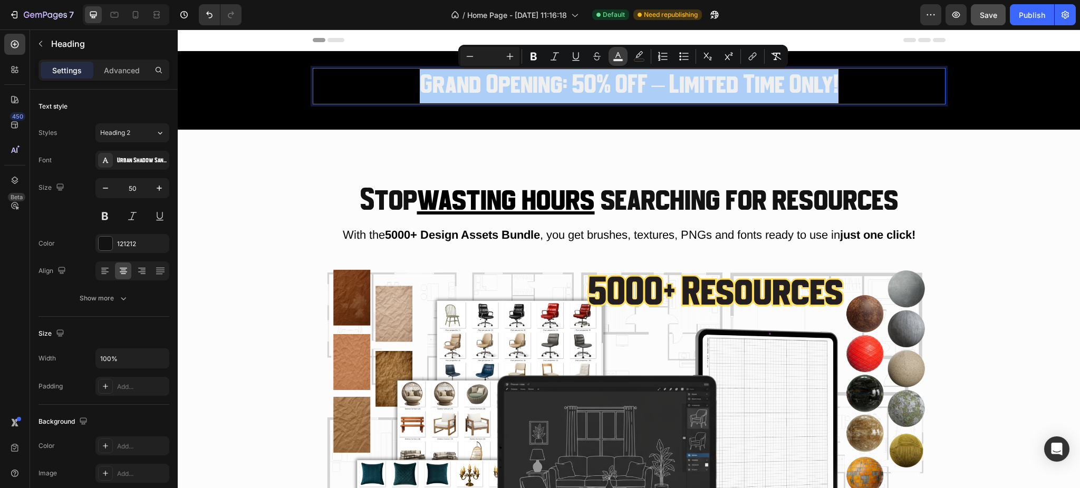
click at [611, 58] on button "color" at bounding box center [618, 56] width 19 height 19
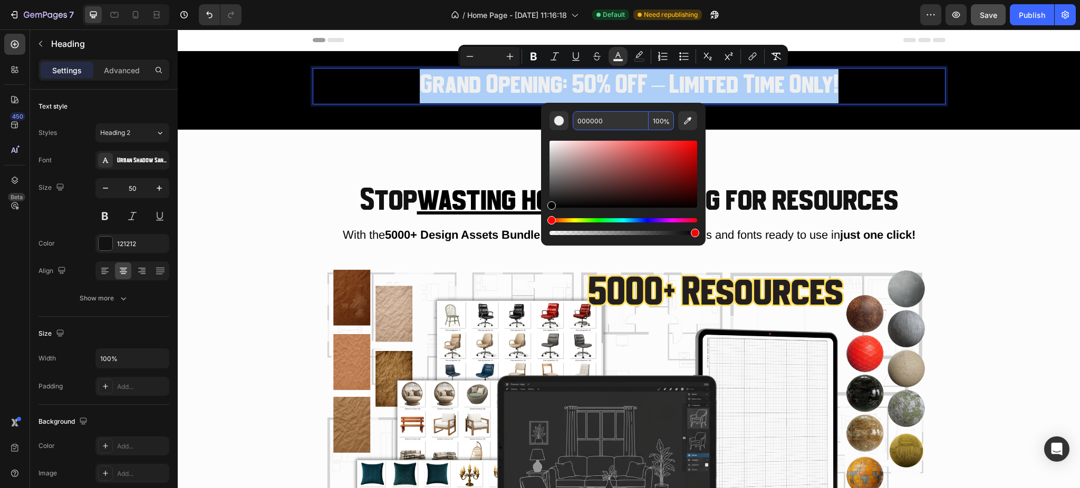
click at [586, 120] on input "000000" at bounding box center [611, 120] width 76 height 19
paste input "FFE502"
type input "FFE502"
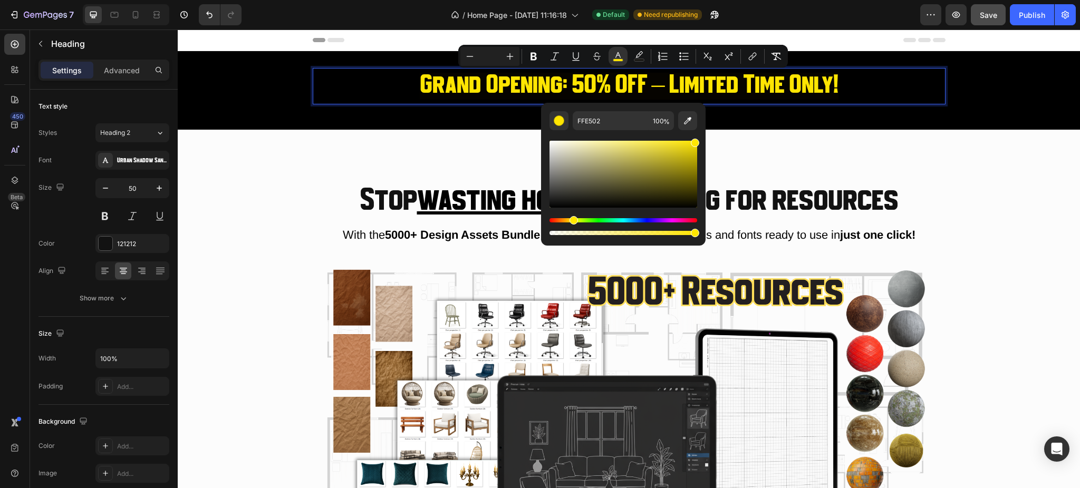
click at [662, 89] on span "Grand Opening: 50% OFF – Limited Time Only!" at bounding box center [629, 86] width 419 height 27
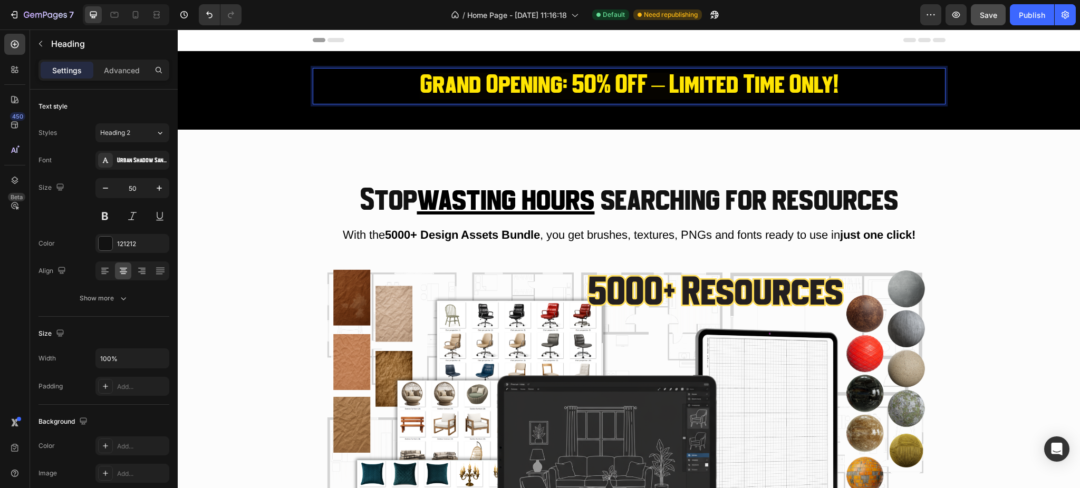
click at [654, 89] on span "Grand Opening: 50% OFF – Limited Time Only!" at bounding box center [629, 86] width 419 height 27
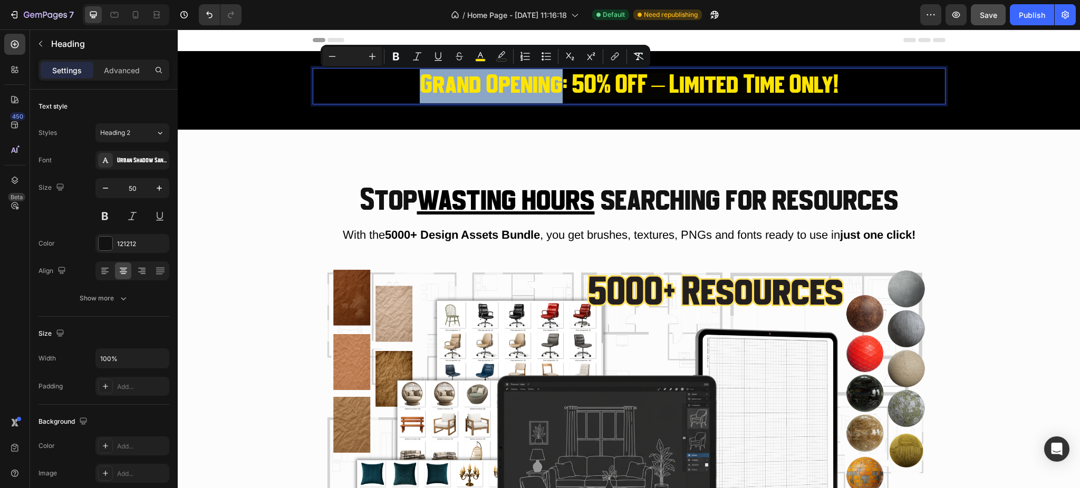
drag, startPoint x: 410, startPoint y: 80, endPoint x: 555, endPoint y: 84, distance: 145.1
click at [555, 84] on p "Grand Opening: 50% OFF – Limited Time Only!" at bounding box center [629, 86] width 631 height 34
click at [431, 59] on button "Underline" at bounding box center [438, 56] width 19 height 19
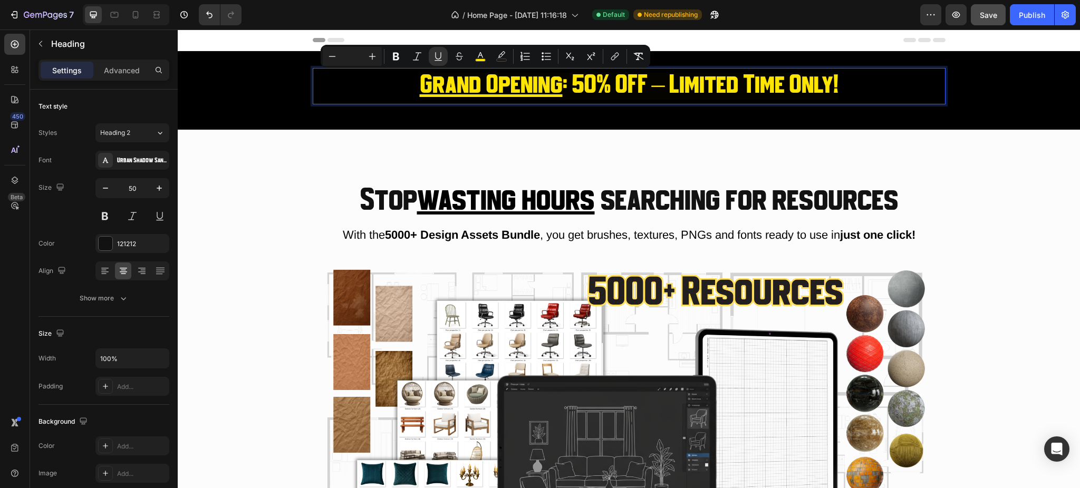
click at [328, 104] on h2 "Grand Opening : 50% OFF – Limited Time Only!" at bounding box center [629, 86] width 633 height 36
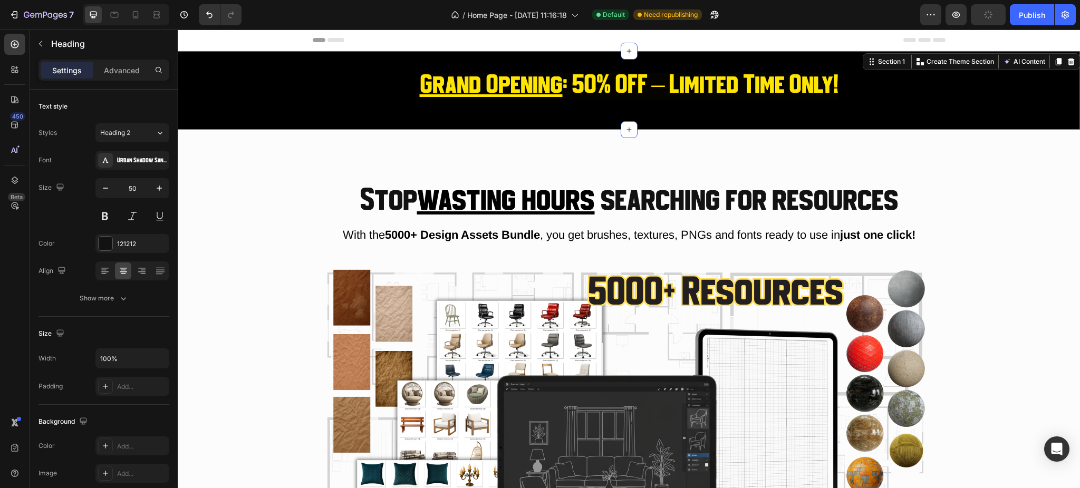
click at [245, 106] on div "⁠⁠⁠⁠⁠⁠⁠ Grand Opening : 50% OFF – Limited Time Only! Heading Row" at bounding box center [629, 90] width 903 height 45
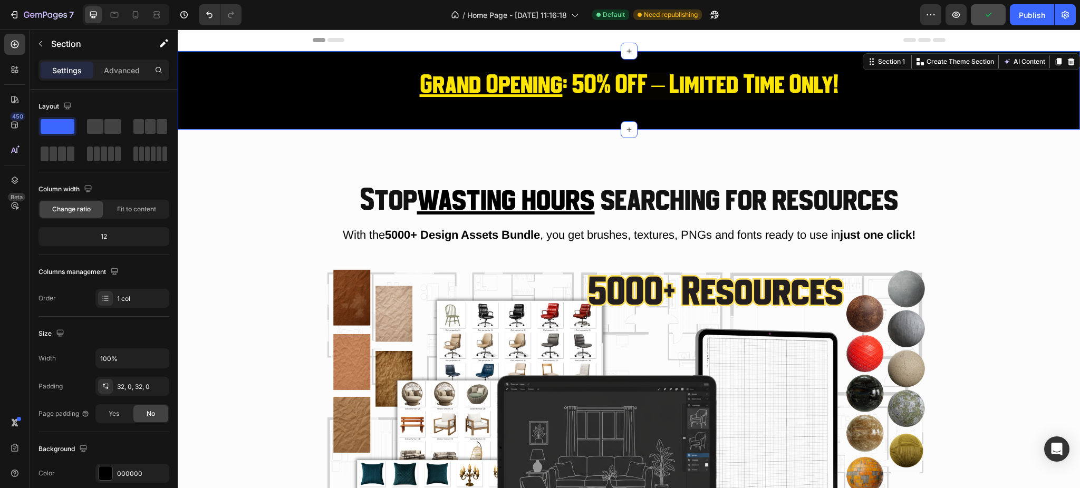
click at [250, 77] on div "⁠⁠⁠⁠⁠⁠⁠ Grand Opening : 50% OFF – Limited Time Only! Heading Row" at bounding box center [629, 90] width 903 height 45
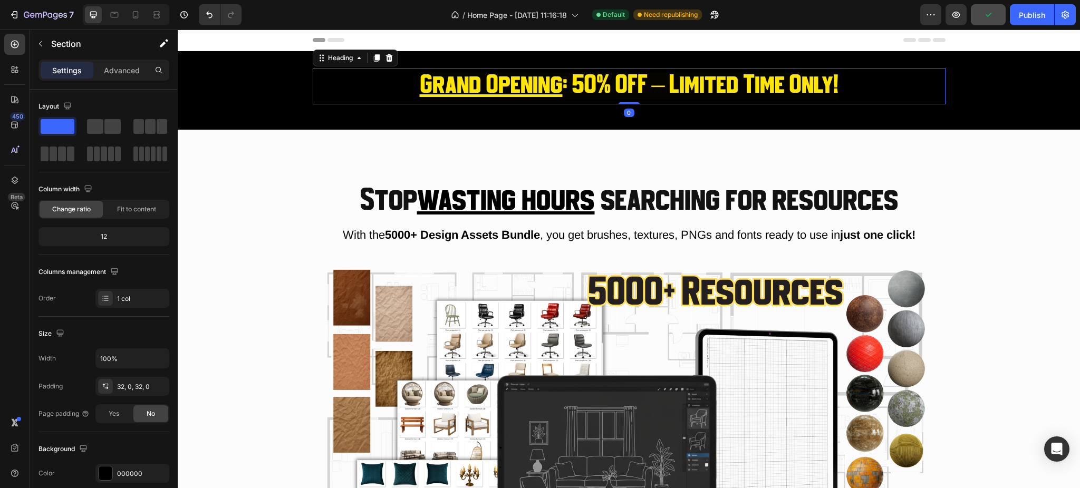
click at [352, 69] on p "⁠⁠⁠⁠⁠⁠⁠ Grand Opening : 50% OFF – Limited Time Only!" at bounding box center [629, 86] width 631 height 34
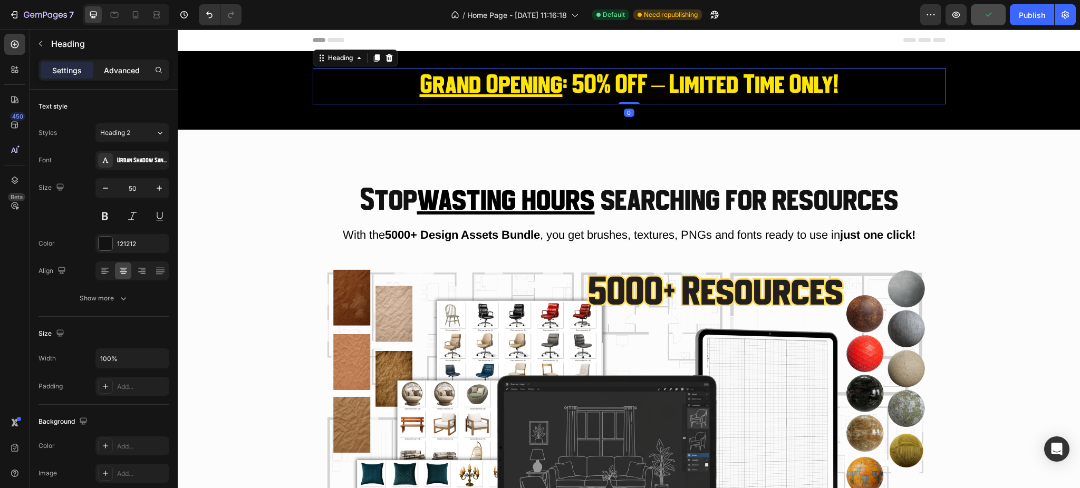
click at [113, 71] on p "Advanced" at bounding box center [122, 70] width 36 height 11
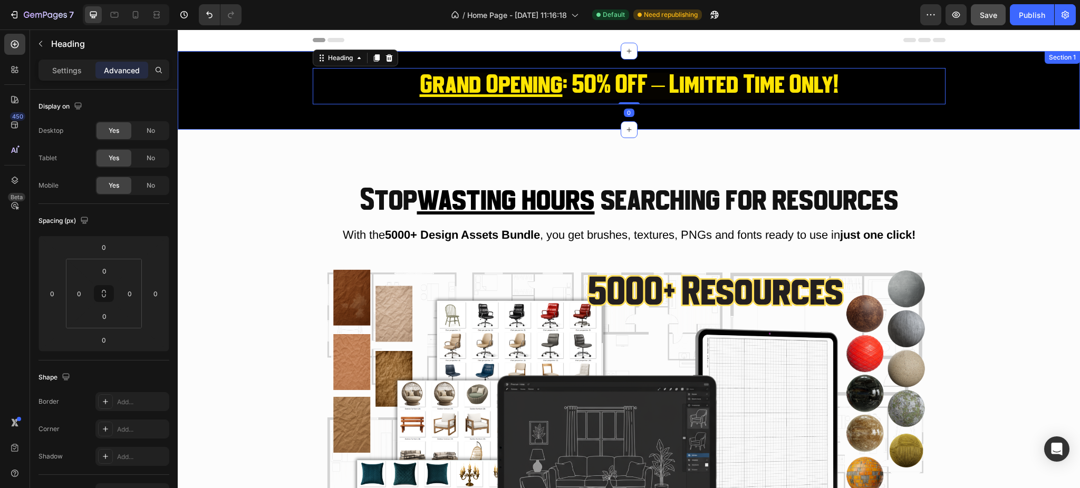
click at [284, 89] on div "⁠⁠⁠⁠⁠⁠⁠ Grand Opening : 50% OFF – Limited Time Only! Heading 0 Row" at bounding box center [629, 90] width 903 height 45
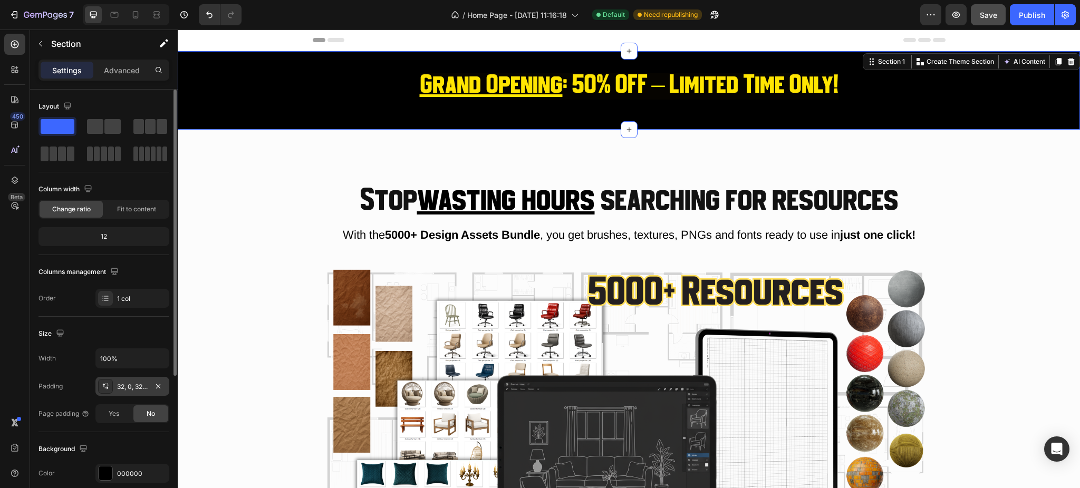
click at [133, 392] on div "32, 0, 32, 0" at bounding box center [132, 386] width 74 height 19
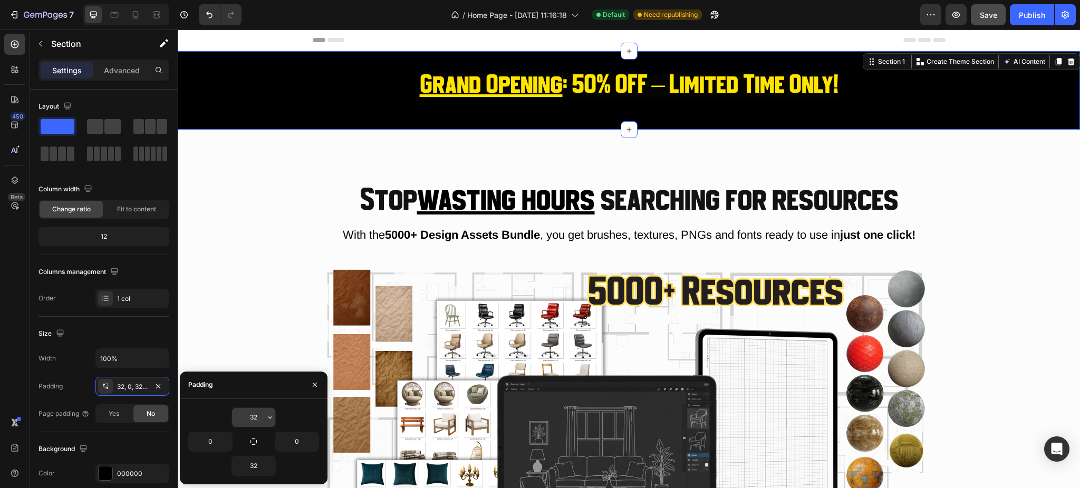
click at [250, 412] on input "32" at bounding box center [253, 417] width 43 height 19
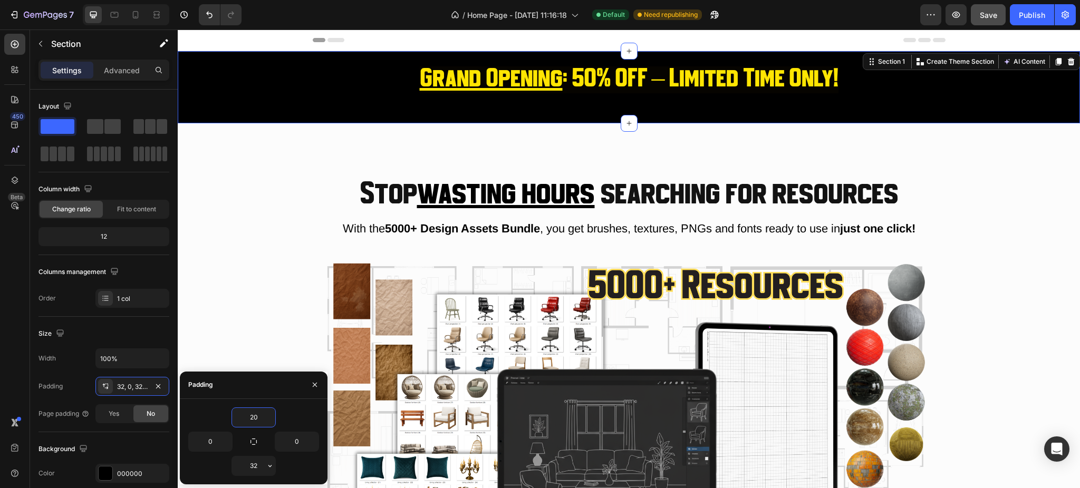
type input "20"
click at [243, 478] on div "20 0 0 32" at bounding box center [254, 441] width 148 height 85
click at [249, 465] on input "32" at bounding box center [253, 466] width 43 height 19
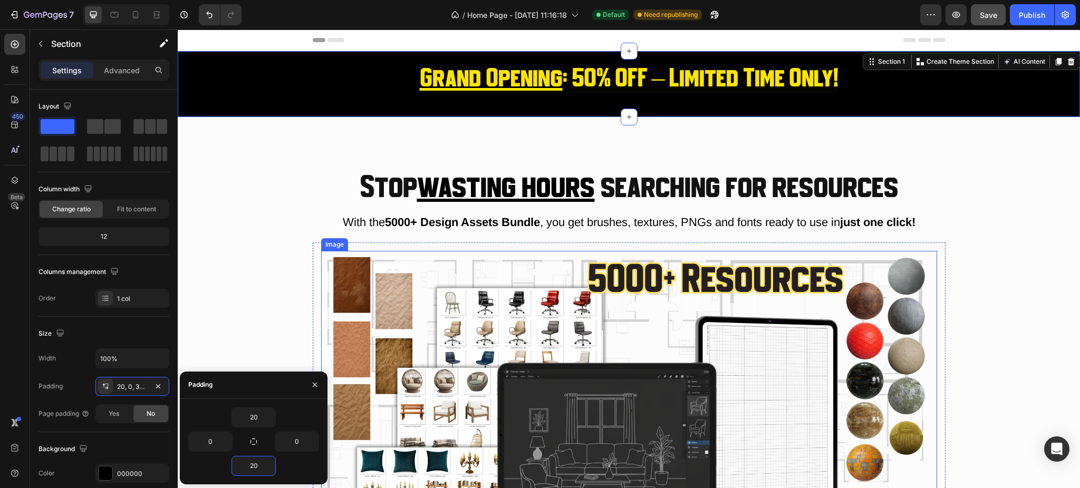
type input "2"
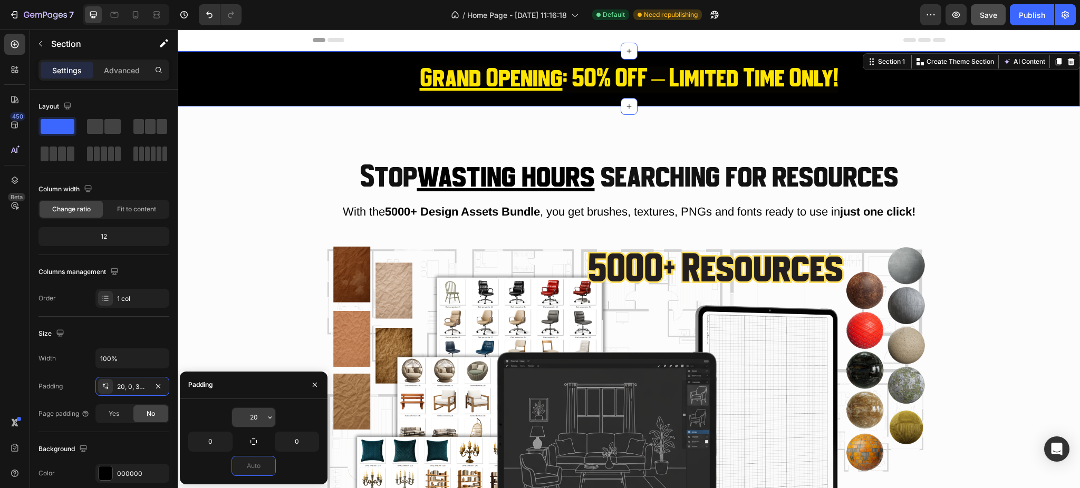
type input "0"
click at [235, 415] on input "20" at bounding box center [253, 417] width 43 height 19
type input "0"
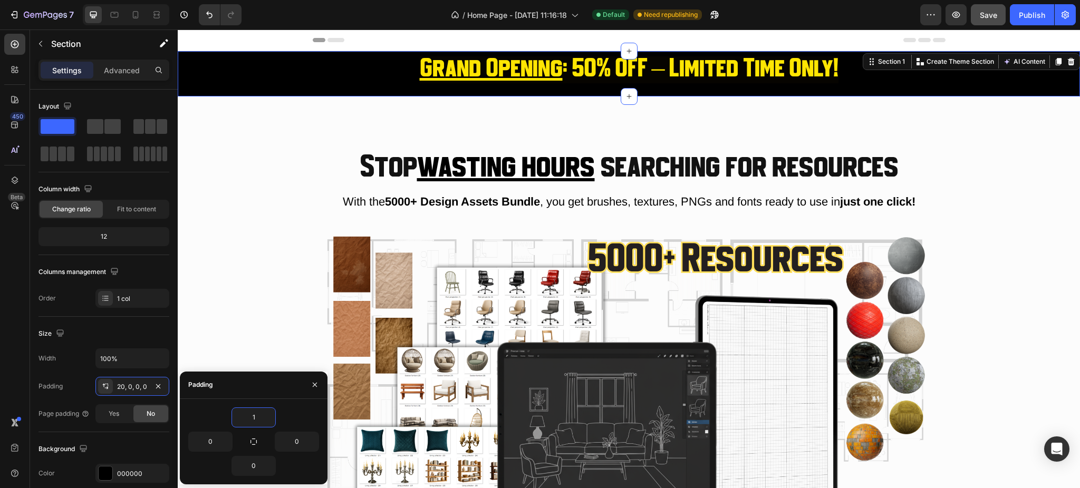
type input "15"
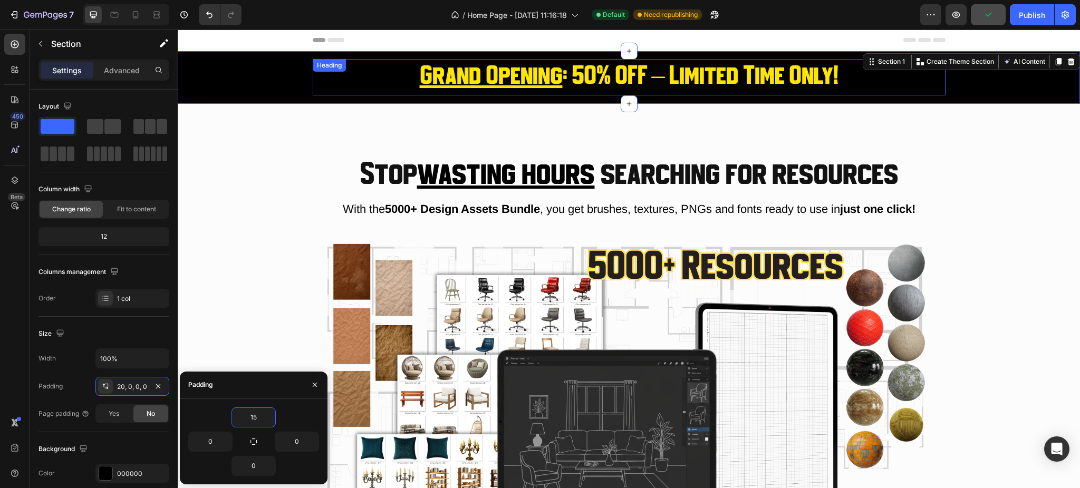
click at [478, 66] on u "Grand Opening" at bounding box center [491, 77] width 143 height 27
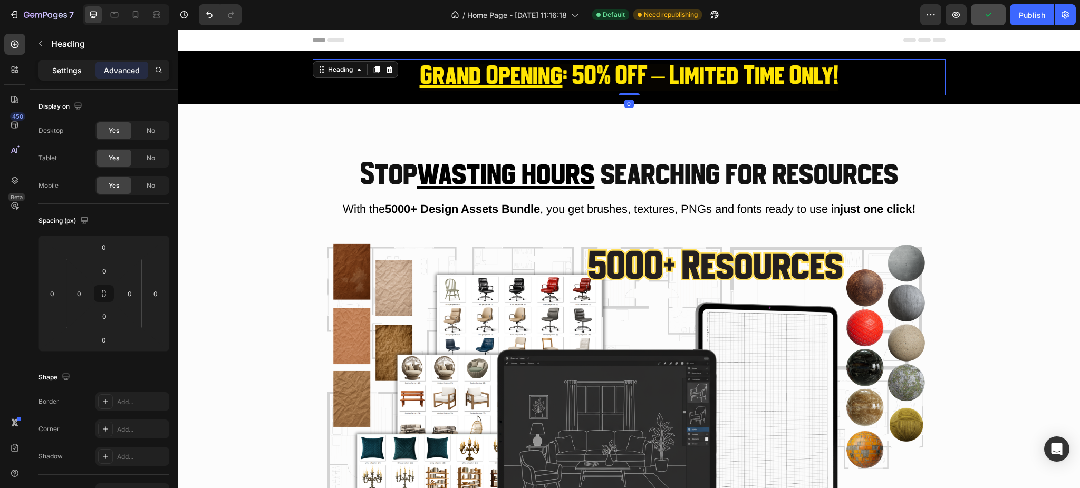
click at [61, 66] on p "Settings" at bounding box center [67, 70] width 30 height 11
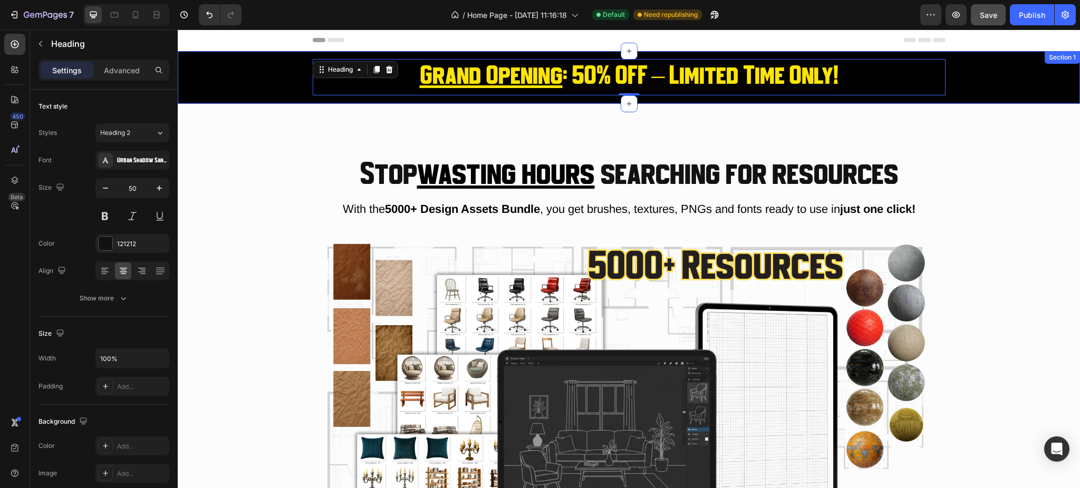
click at [248, 135] on div "Stop wasting hours searching for resources Heading With the 5000+ Design Assets…" at bounding box center [629, 362] width 903 height 517
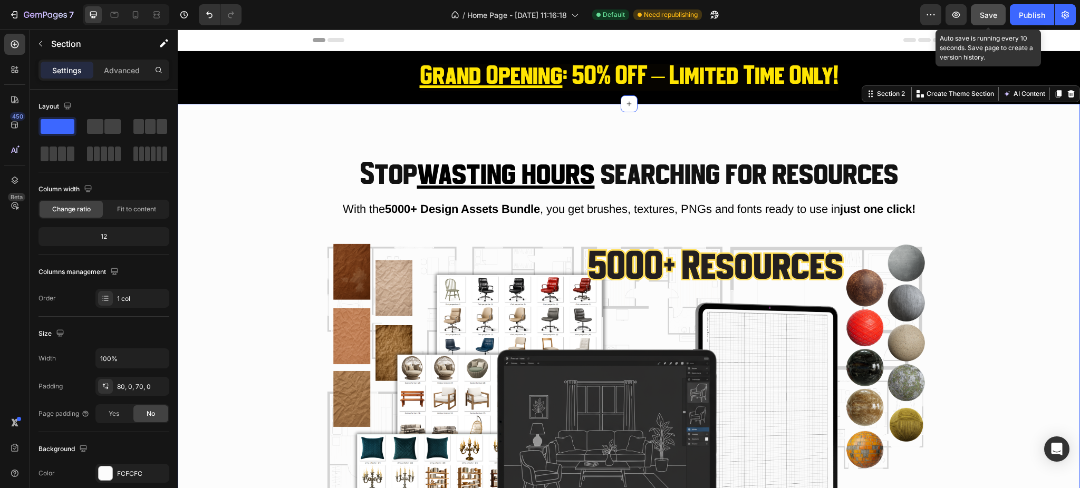
click at [992, 11] on span "Save" at bounding box center [988, 15] width 17 height 9
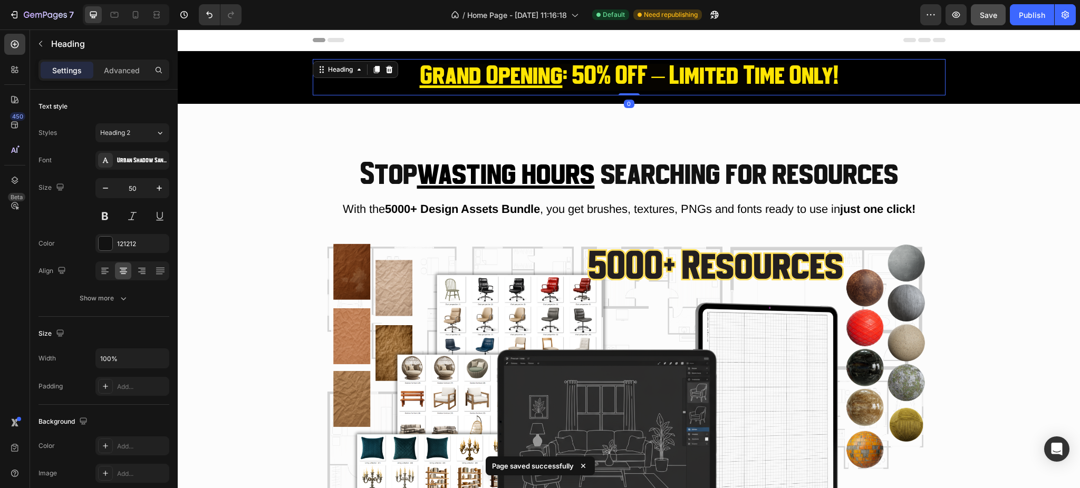
click at [424, 72] on u "Grand Opening" at bounding box center [491, 77] width 143 height 27
click at [135, 127] on button "Heading 2" at bounding box center [132, 132] width 74 height 19
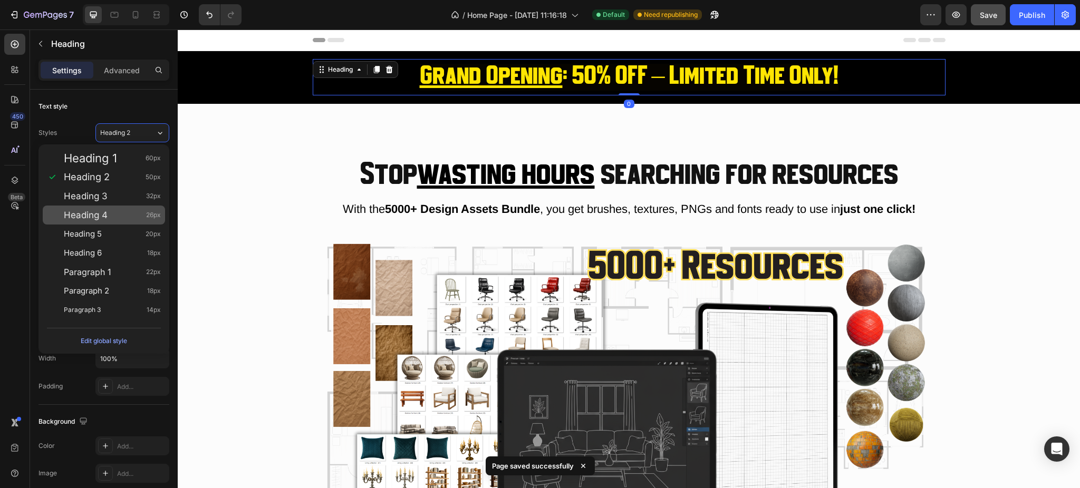
click at [141, 208] on div "Heading 4 26px" at bounding box center [104, 215] width 122 height 19
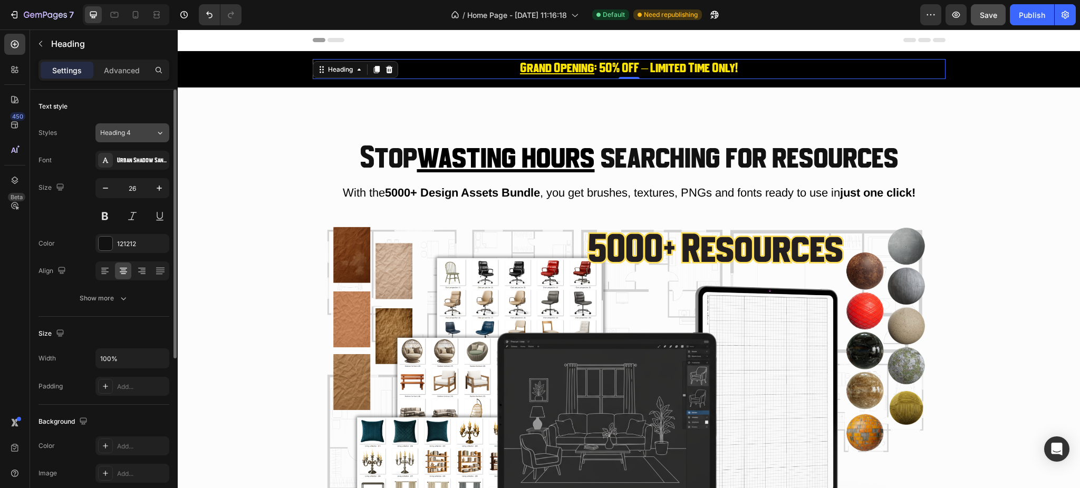
click at [116, 134] on span "Heading 4" at bounding box center [115, 132] width 31 height 9
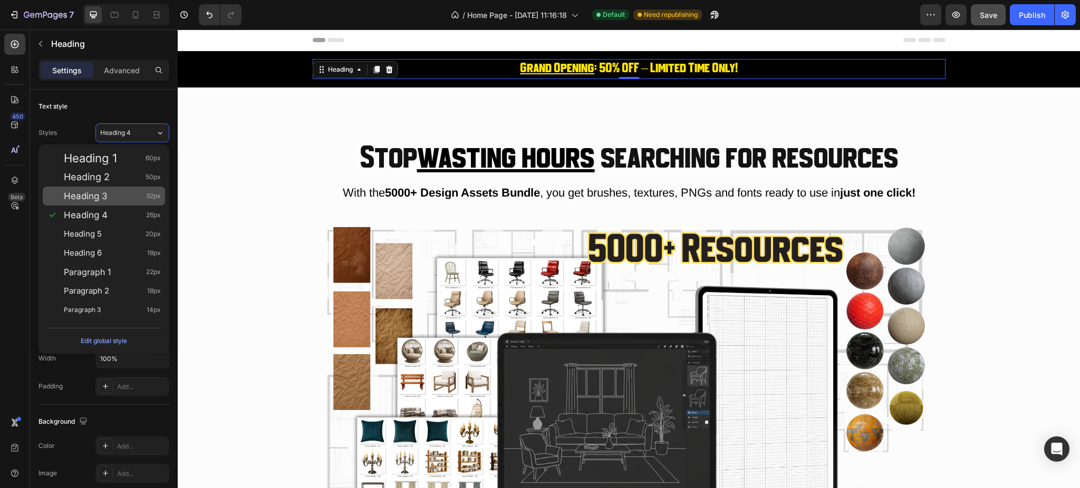
click at [118, 201] on div "Heading 3 32px" at bounding box center [112, 196] width 97 height 11
type input "32"
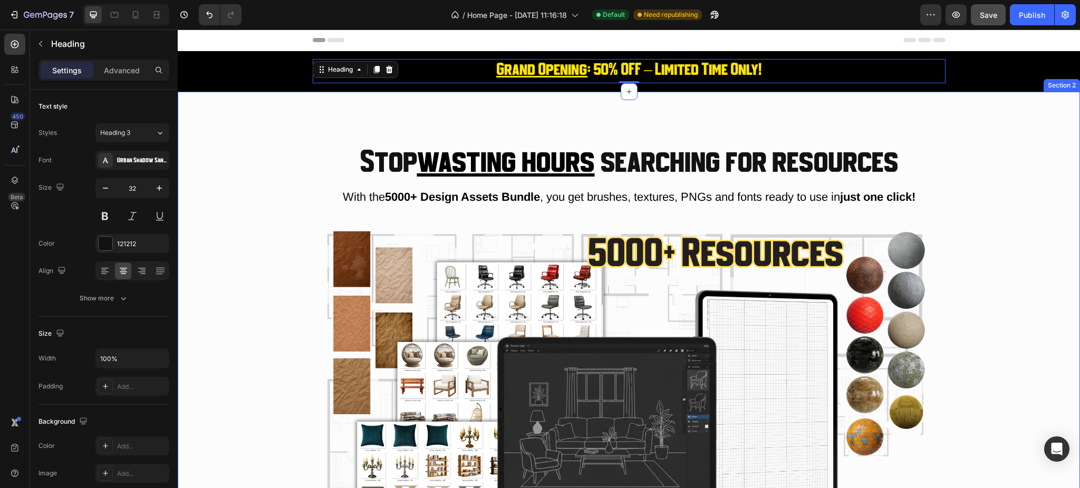
click at [1006, 110] on div "Stop wasting hours searching for resources Heading With the 5000+ Design Assets…" at bounding box center [629, 350] width 903 height 517
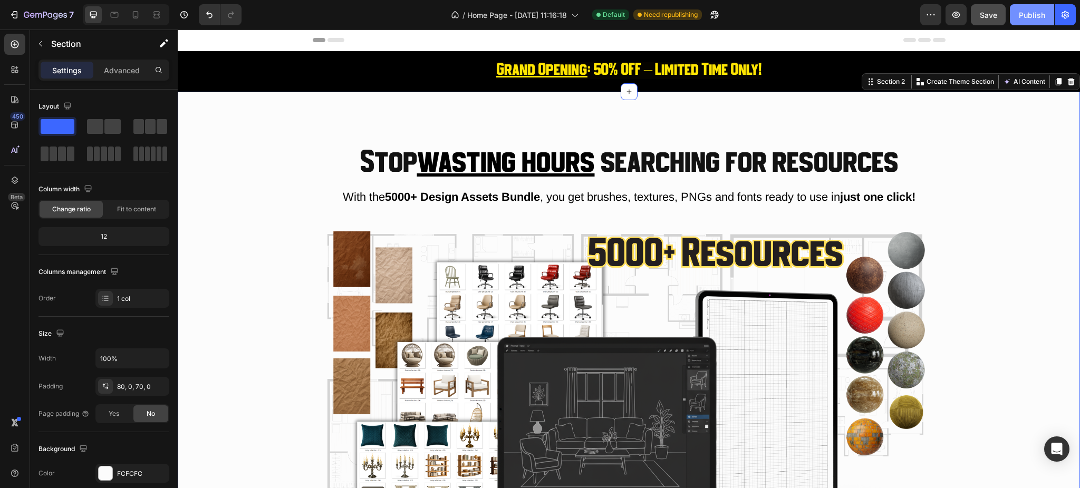
click at [1027, 11] on div "Publish" at bounding box center [1032, 14] width 26 height 11
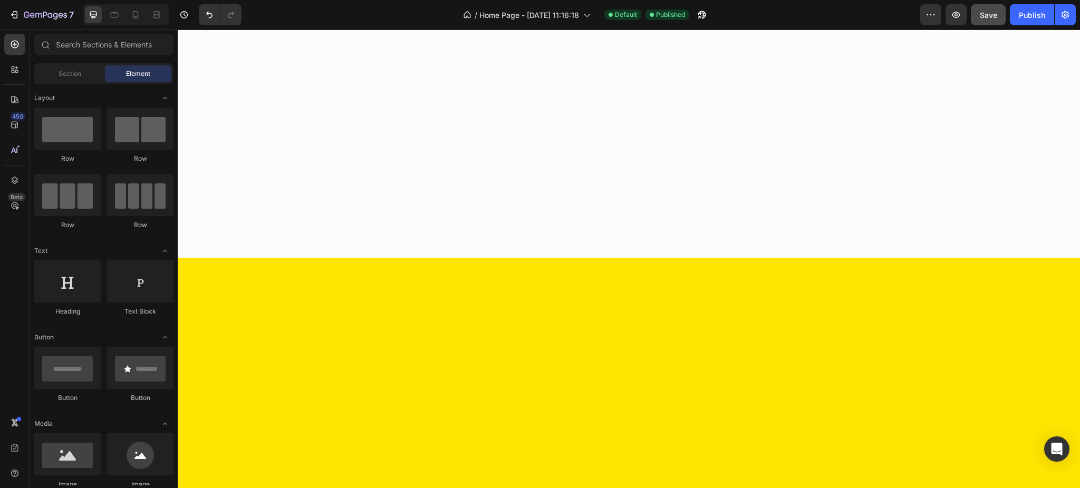
scroll to position [5809, 0]
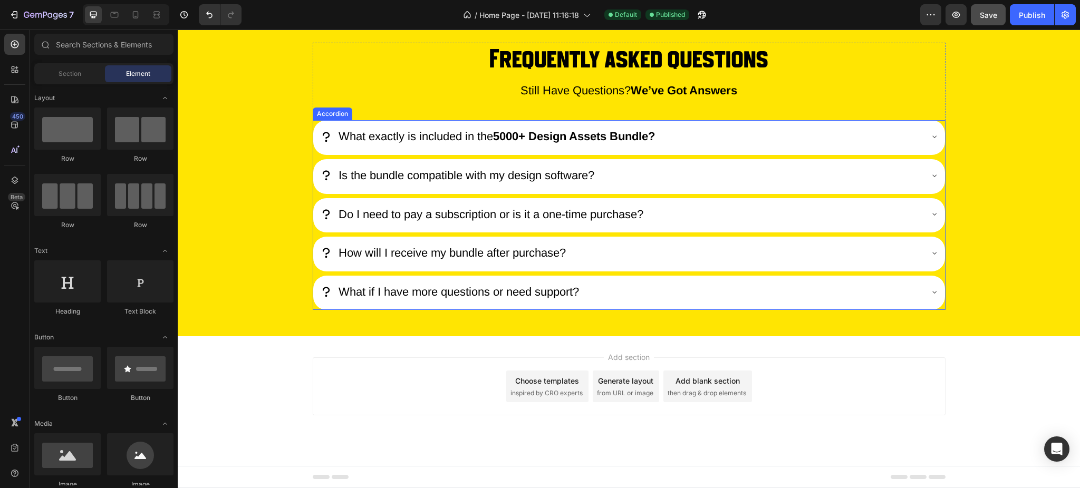
click at [320, 142] on icon at bounding box center [326, 136] width 13 height 13
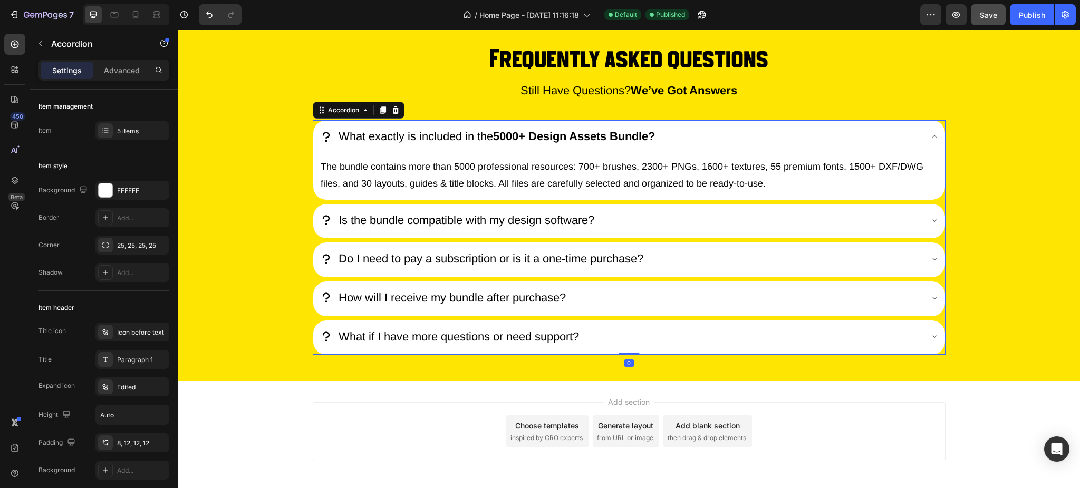
click at [320, 138] on icon at bounding box center [326, 136] width 13 height 13
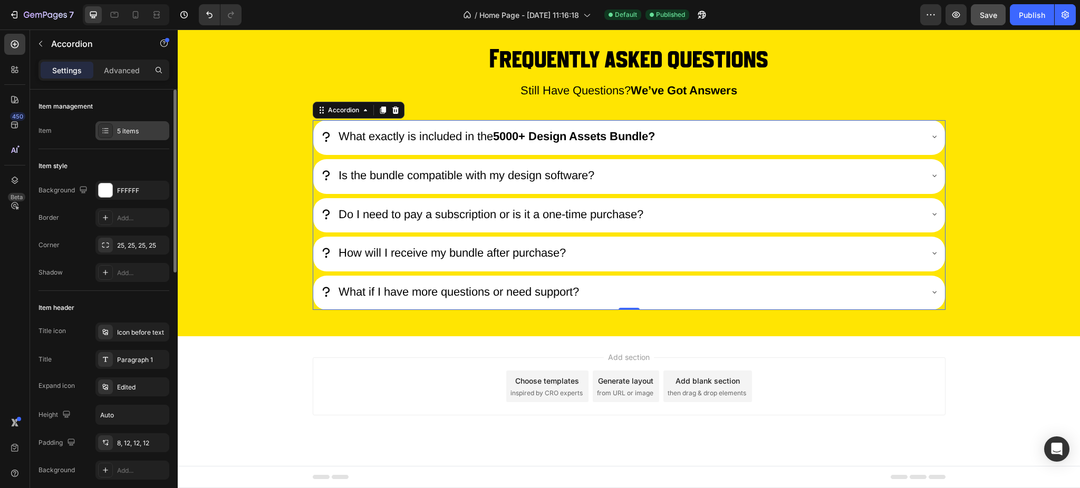
click at [123, 131] on div "5 items" at bounding box center [142, 131] width 50 height 9
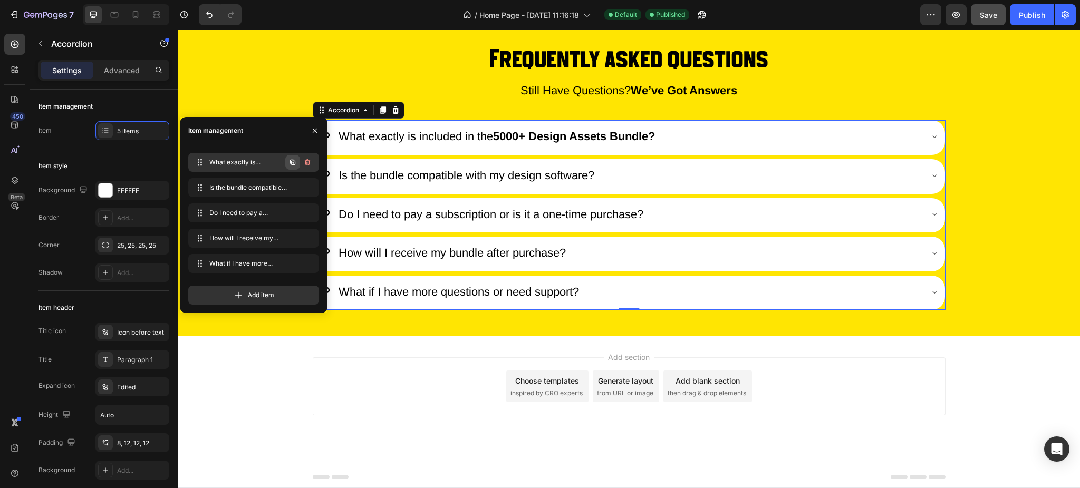
click at [290, 159] on icon "button" at bounding box center [293, 162] width 8 height 8
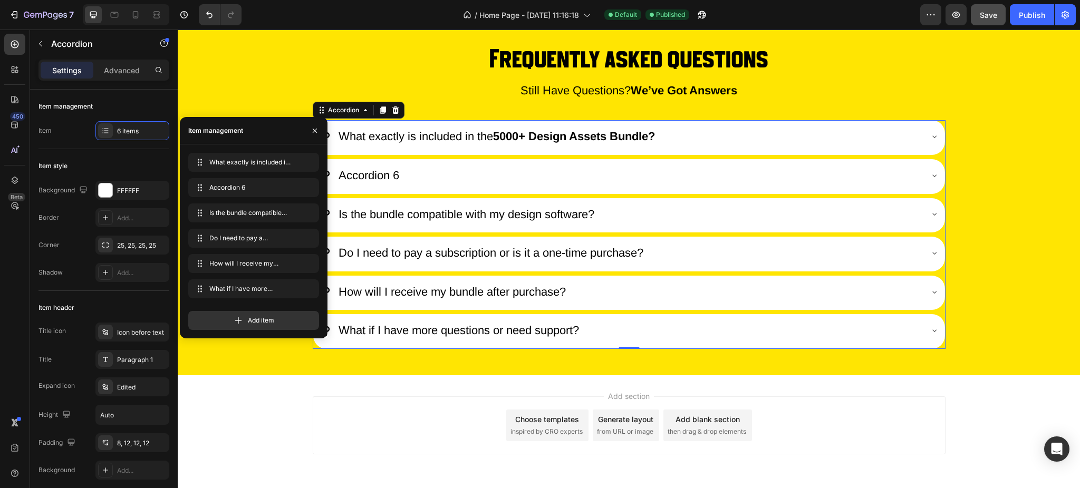
drag, startPoint x: 449, startPoint y: 176, endPoint x: 318, endPoint y: 180, distance: 132.0
click at [443, 177] on div "Accordion 6" at bounding box center [621, 176] width 602 height 24
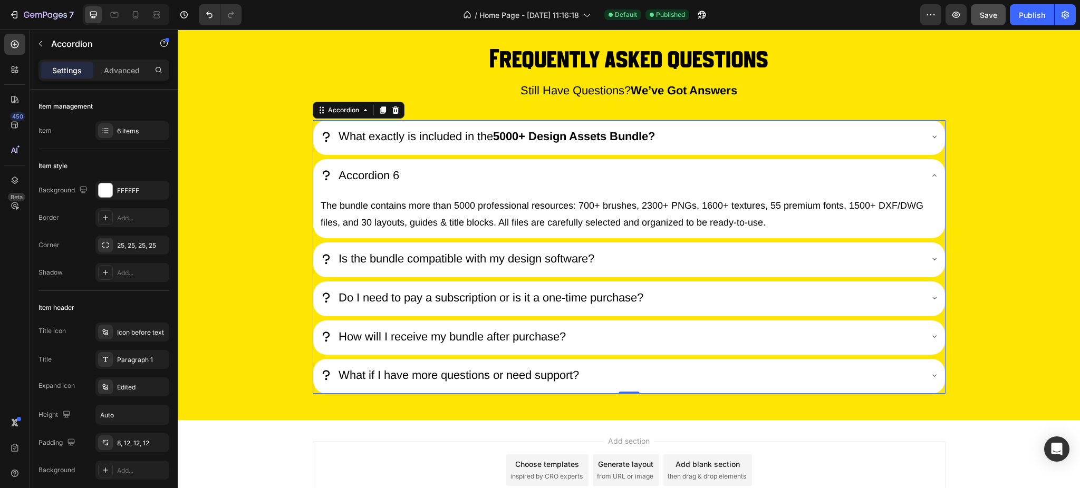
click at [337, 180] on div "Accordion 6" at bounding box center [369, 176] width 64 height 24
click at [339, 180] on p "Accordion 6" at bounding box center [369, 175] width 61 height 21
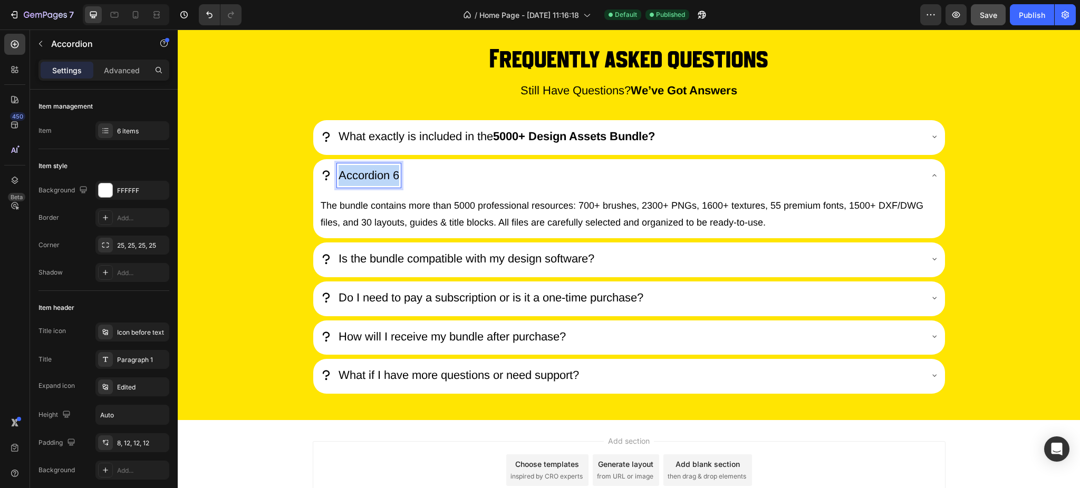
click at [339, 180] on p "Accordion 6" at bounding box center [369, 175] width 61 height 21
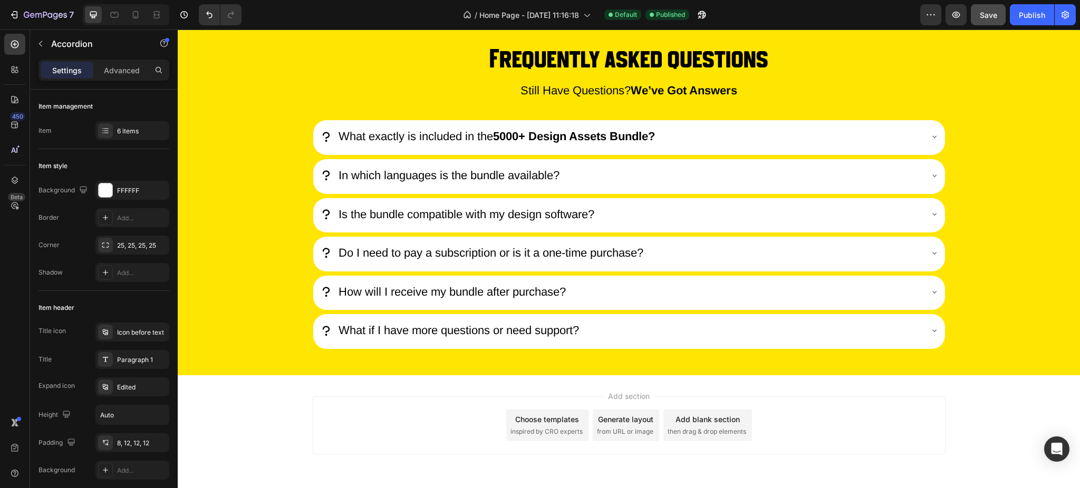
drag, startPoint x: 633, startPoint y: 180, endPoint x: 620, endPoint y: 180, distance: 12.7
click at [633, 180] on div "In which languages is the bundle available?" at bounding box center [621, 176] width 602 height 24
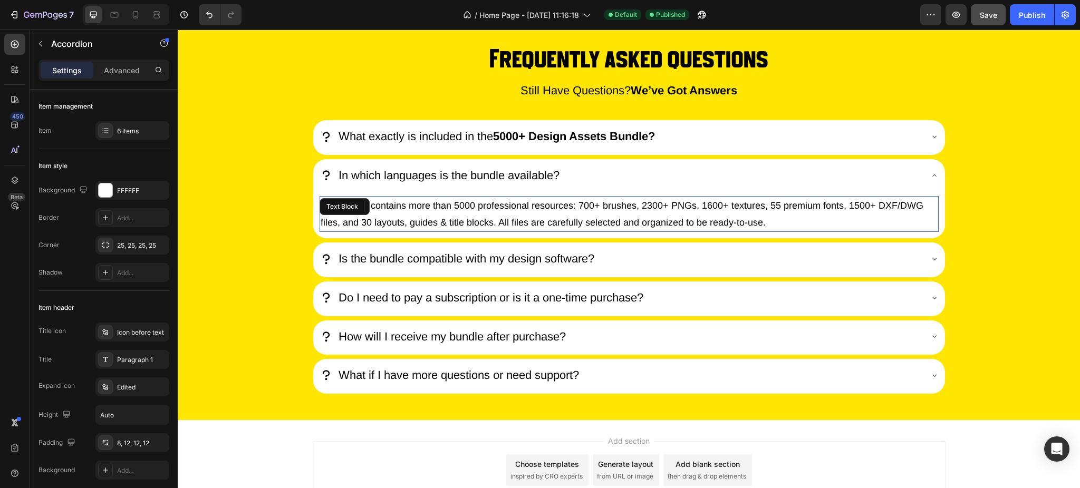
click at [351, 231] on p "The bundle contains more than 5000 professional resources: 700+ brushes, 2300+ …" at bounding box center [629, 214] width 617 height 34
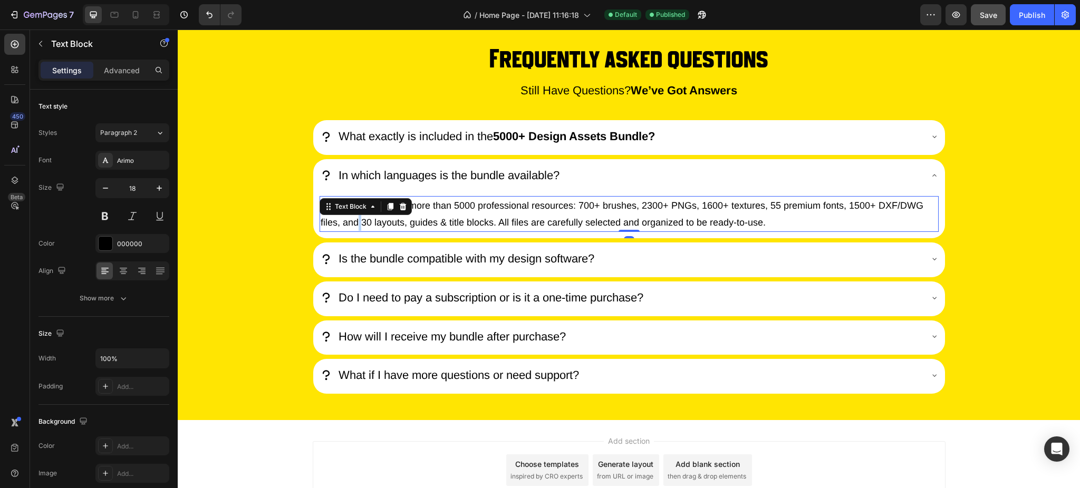
click at [351, 231] on p "The bundle contains more than 5000 professional resources: 700+ brushes, 2300+ …" at bounding box center [629, 214] width 617 height 34
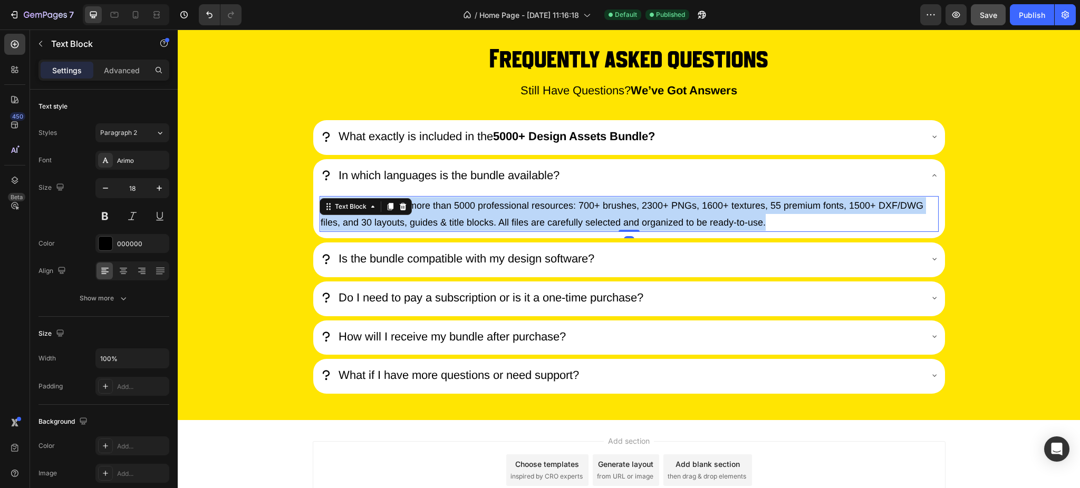
click at [351, 231] on p "The bundle contains more than 5000 professional resources: 700+ brushes, 2300+ …" at bounding box center [629, 214] width 617 height 34
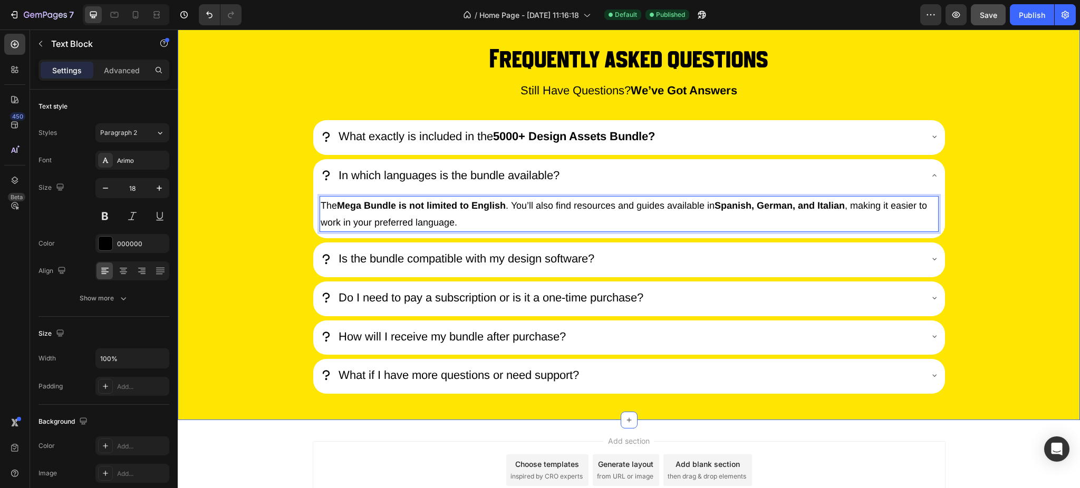
click at [984, 100] on div "Frequently asked questions Heading still have questions? we’ve got answers Text…" at bounding box center [629, 218] width 903 height 351
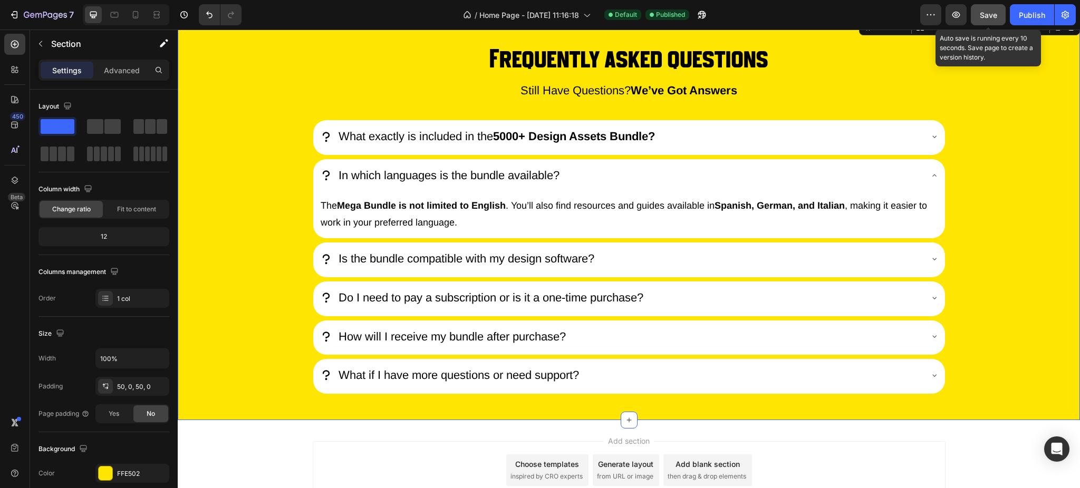
click at [998, 12] on button "Save" at bounding box center [988, 14] width 35 height 21
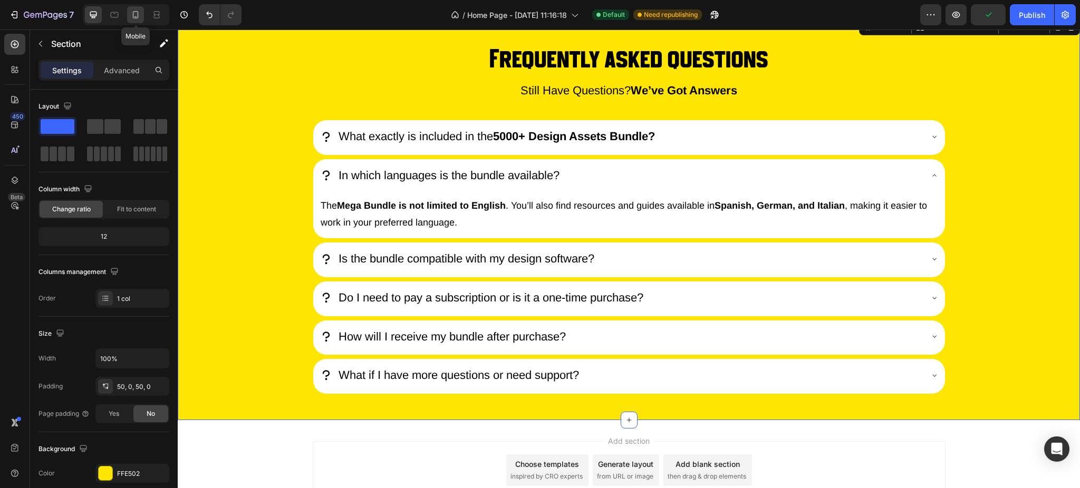
drag, startPoint x: 139, startPoint y: 15, endPoint x: 213, endPoint y: 75, distance: 94.5
click at [139, 15] on icon at bounding box center [135, 14] width 11 height 11
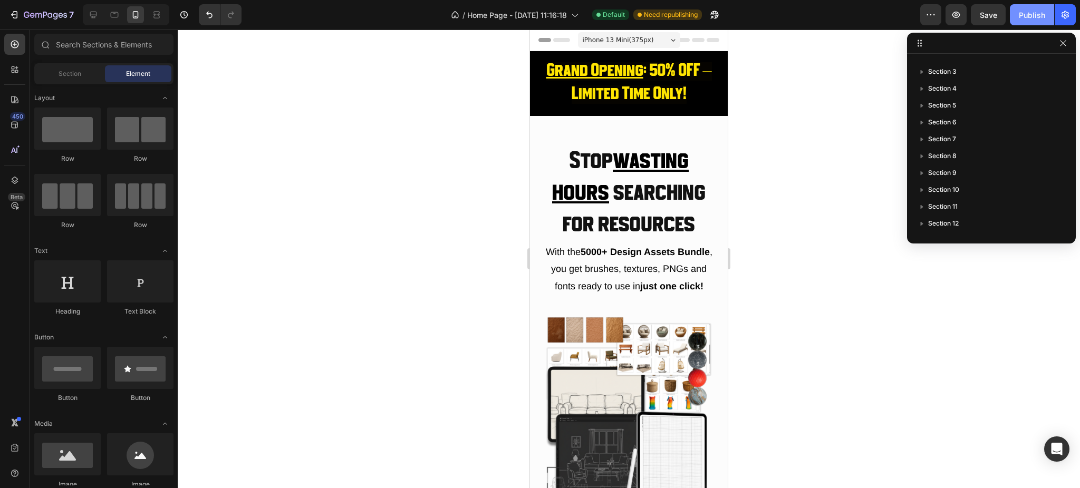
click at [1039, 13] on div "Publish" at bounding box center [1032, 14] width 26 height 11
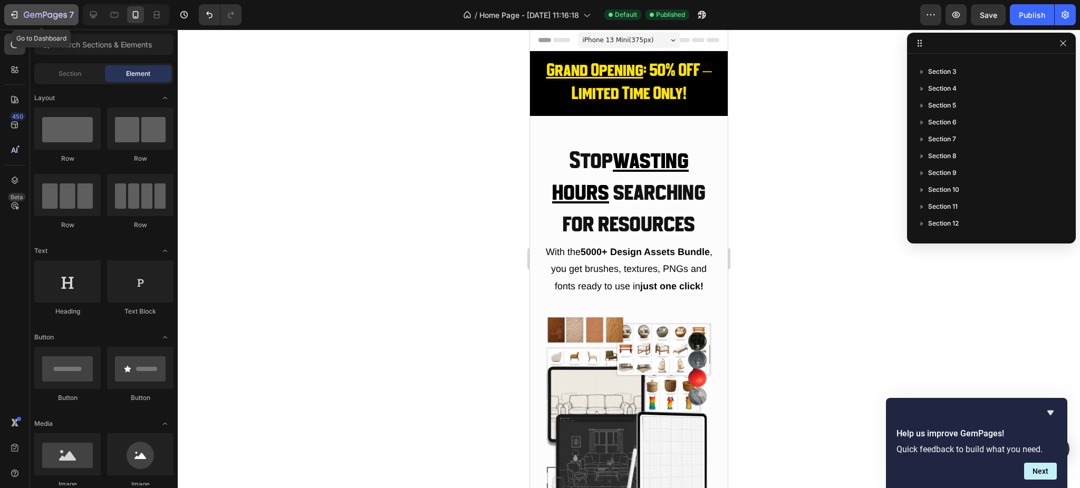
click at [34, 12] on icon "button" at bounding box center [45, 15] width 43 height 9
